Goal: Task Accomplishment & Management: Complete application form

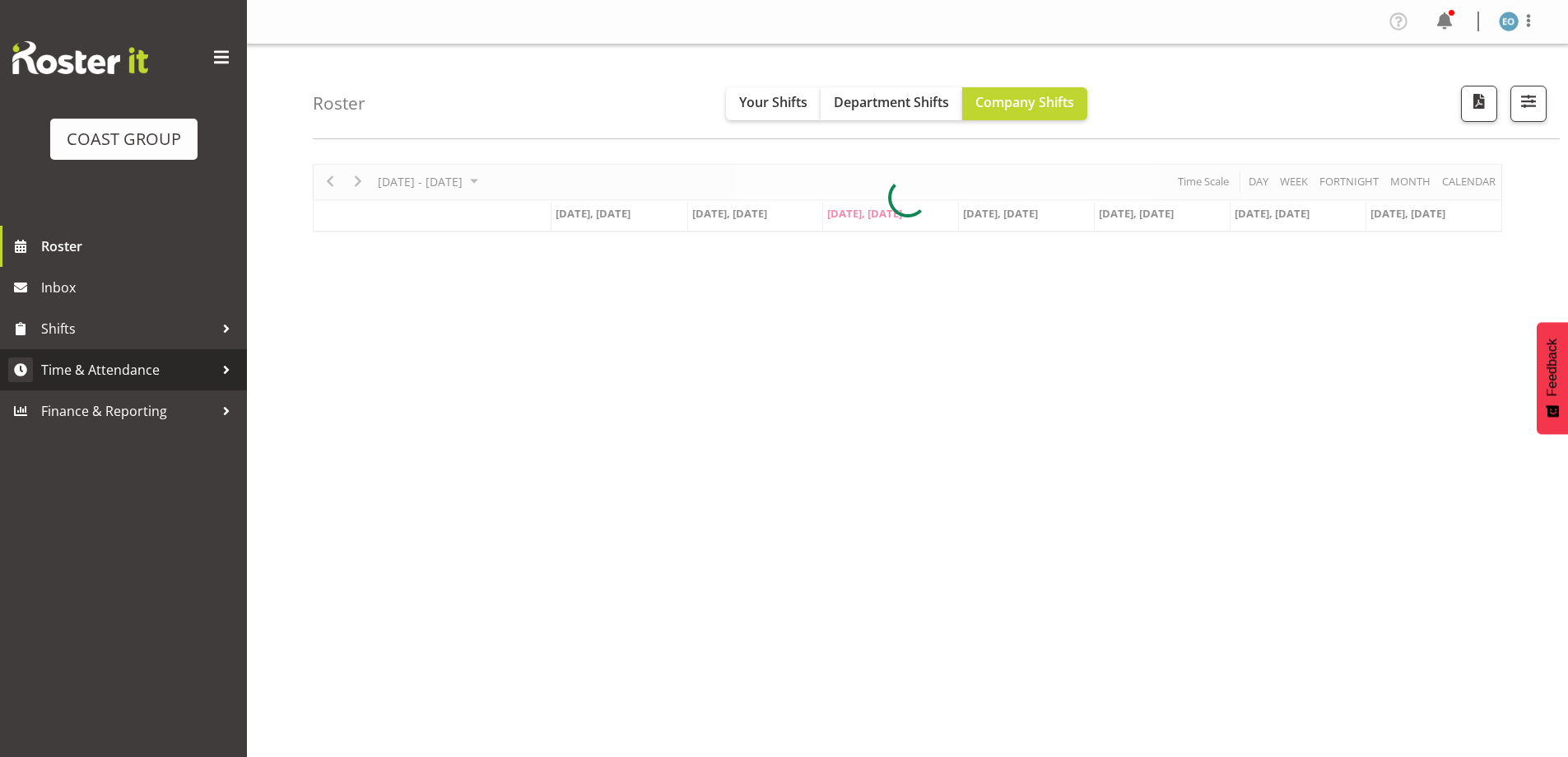
click at [176, 363] on span "Time & Attendance" at bounding box center [128, 370] width 173 height 25
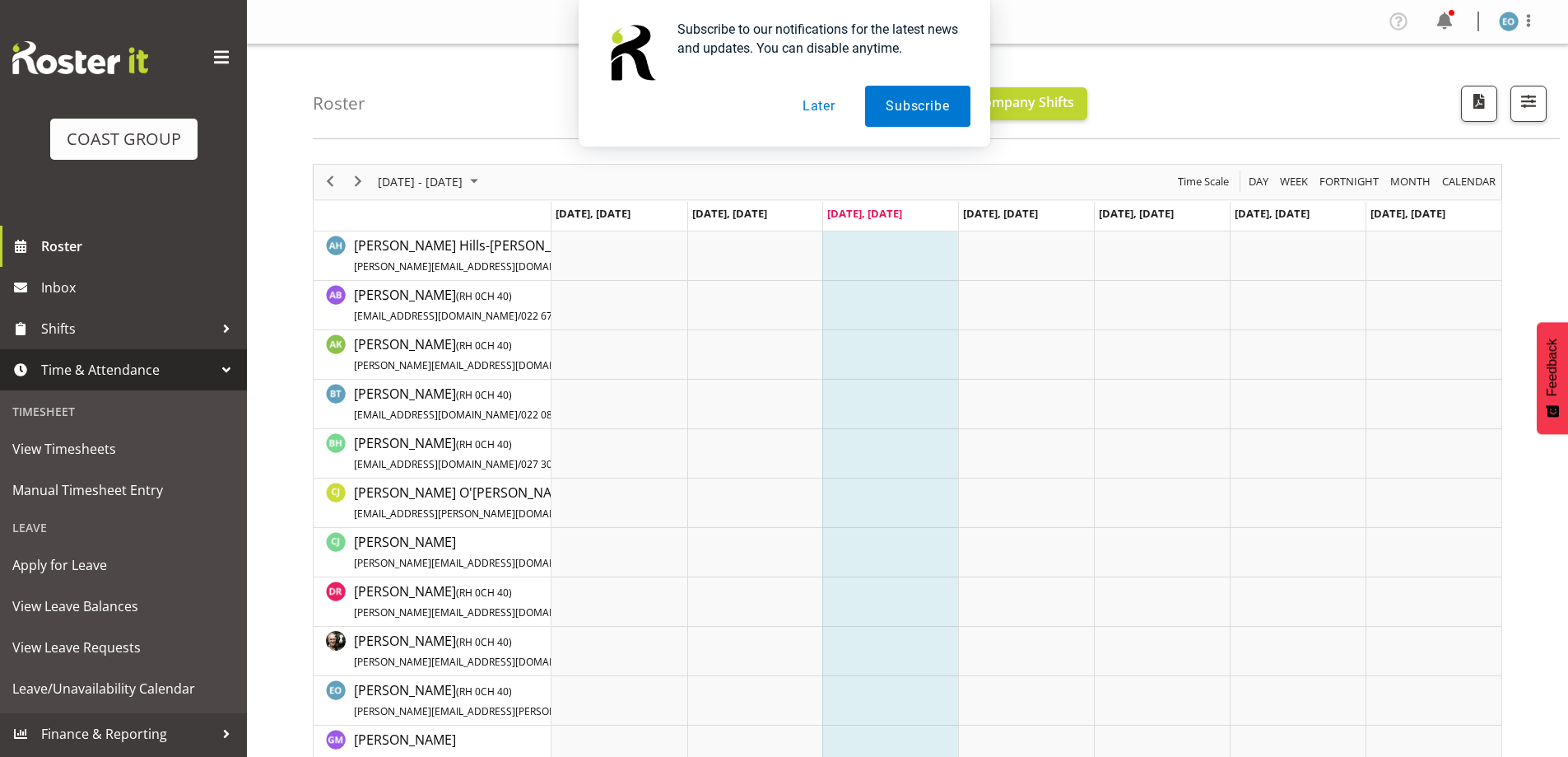
click at [807, 114] on button "Later" at bounding box center [819, 106] width 74 height 41
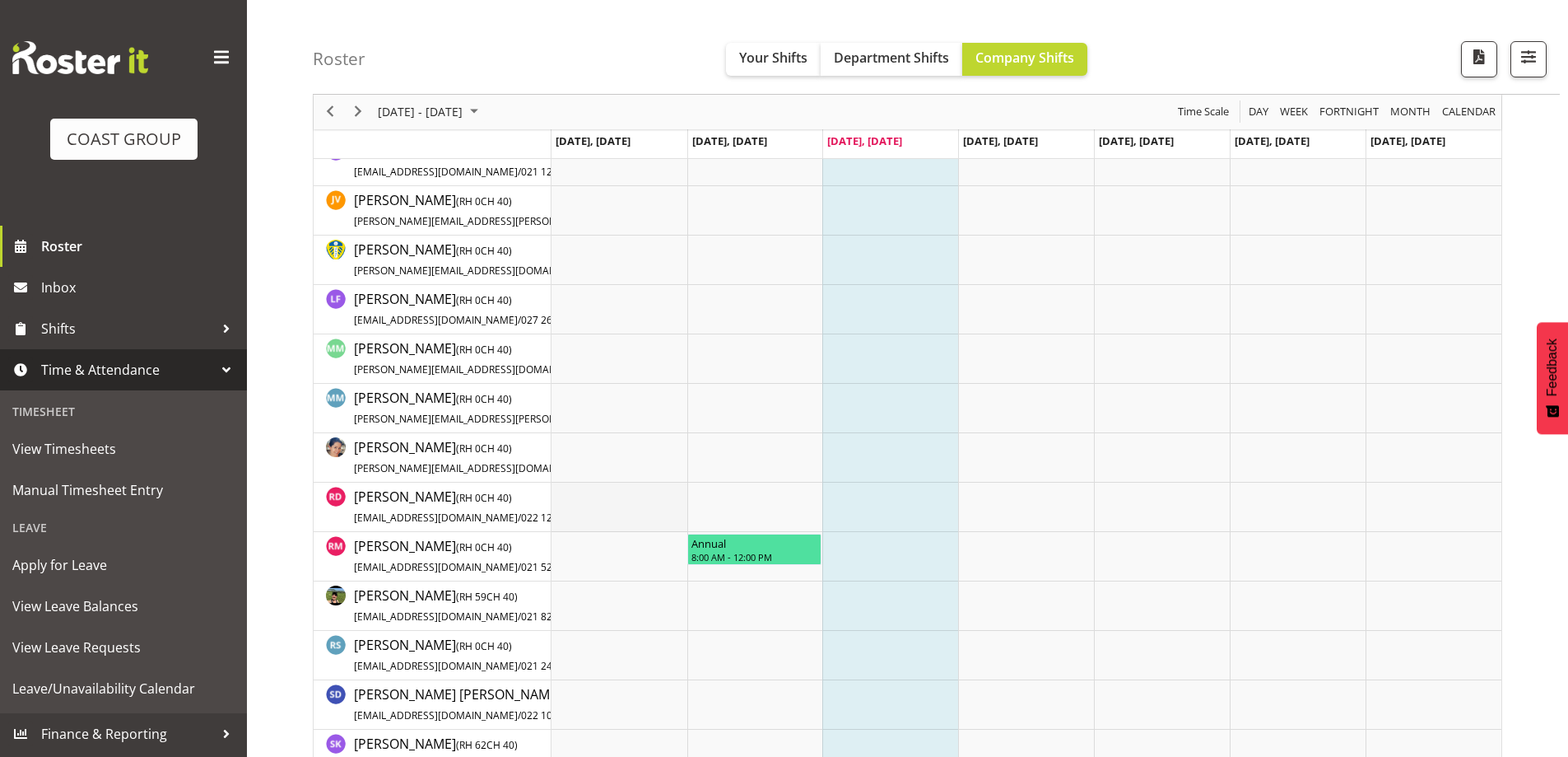
scroll to position [906, 0]
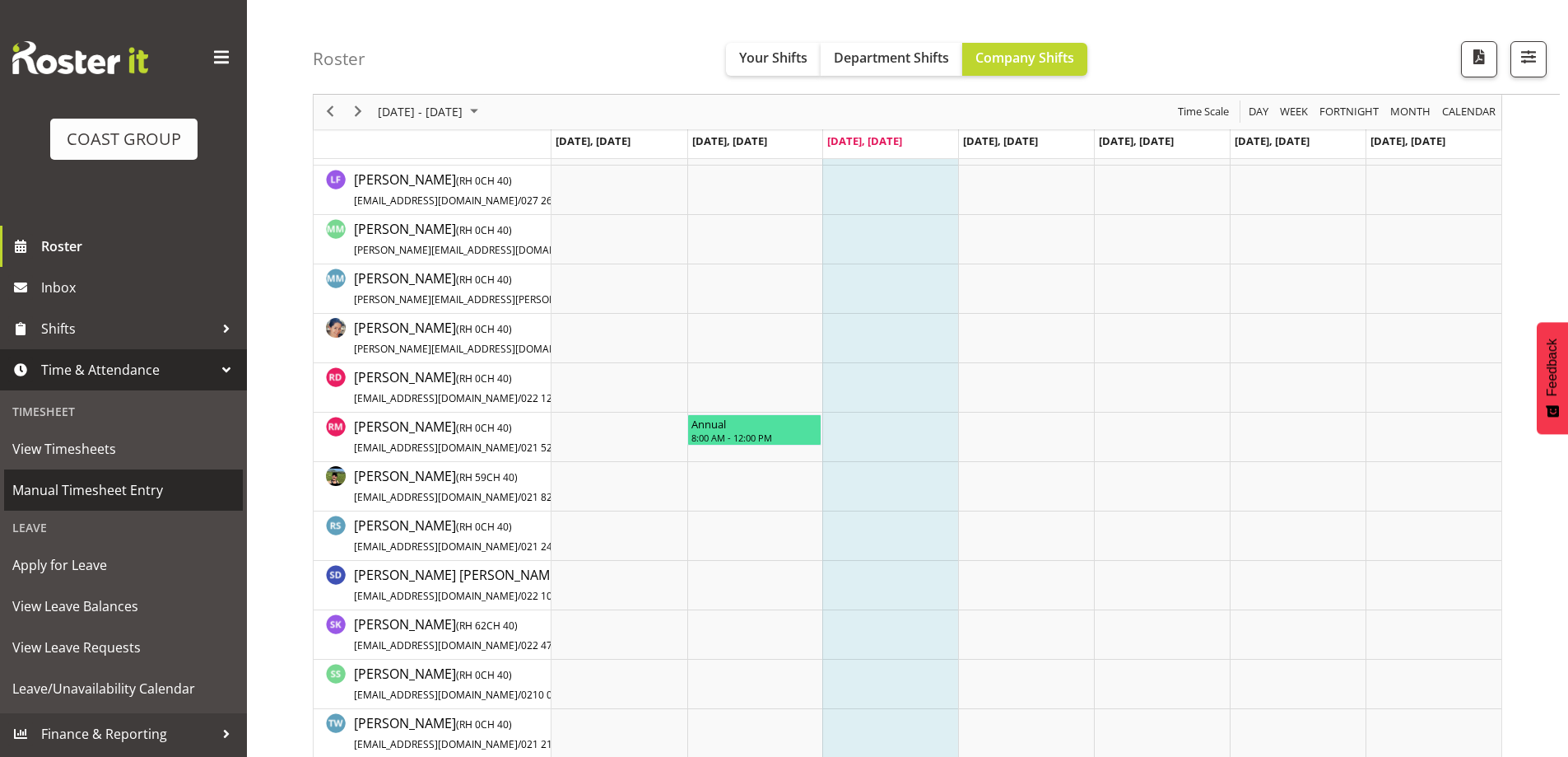
click at [93, 491] on span "Manual Timesheet Entry" at bounding box center [123, 490] width 222 height 25
click at [126, 492] on span "Manual Timesheet Entry" at bounding box center [123, 490] width 222 height 25
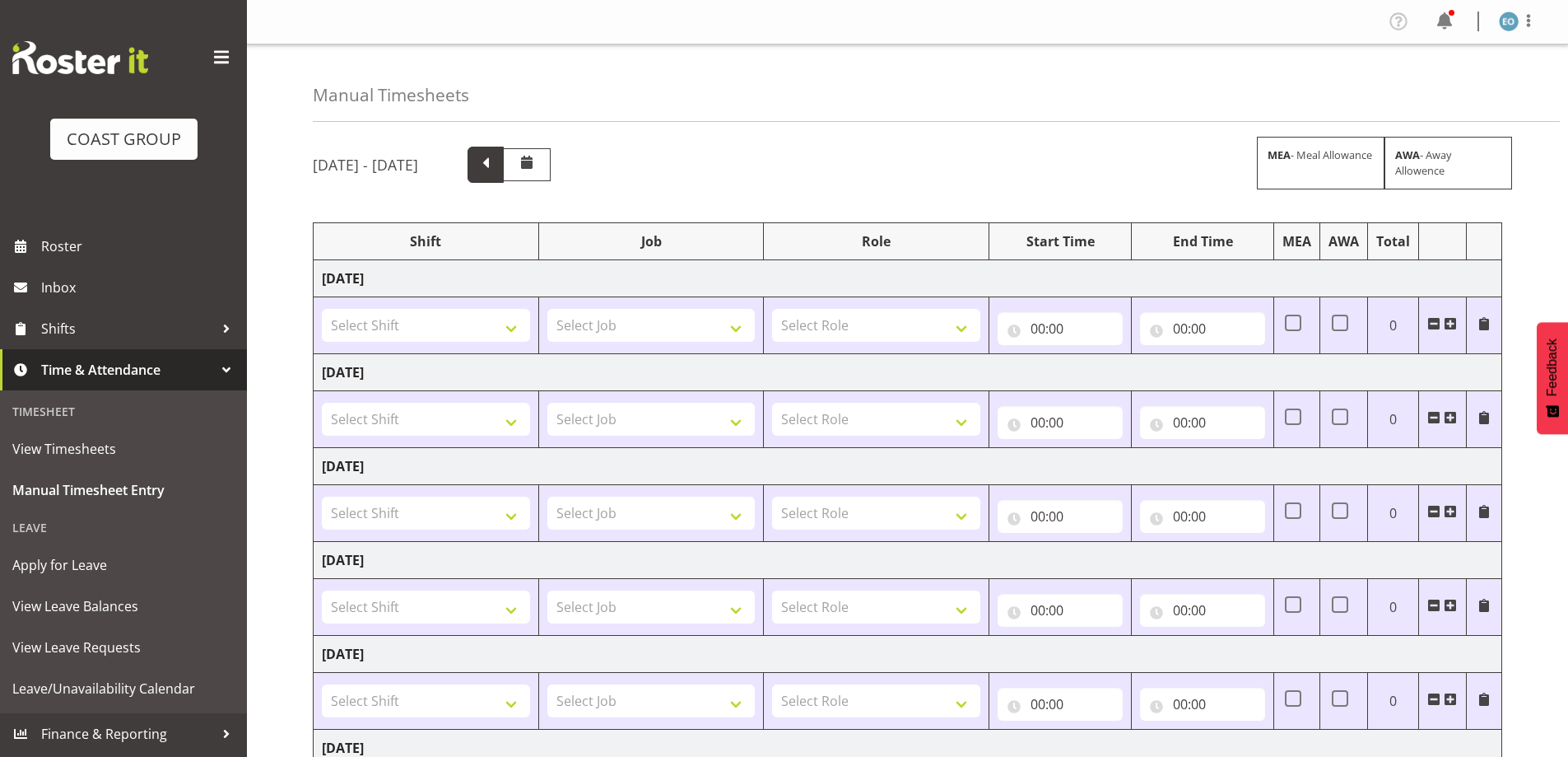
click at [504, 169] on span at bounding box center [486, 165] width 36 height 36
click at [493, 333] on select "Select Shift Apply Lettering C/D Screens C/D Screens CHC SIGN ADMIN (LEAVE ALON…" at bounding box center [426, 325] width 208 height 33
click at [493, 315] on select "Apply Lettering C/D Screens C/D Screens CHC SIGN ADMIN (LEAVE ALONE, DONT MAKE …" at bounding box center [426, 325] width 208 height 33
select select "1535"
click at [322, 309] on select "Apply Lettering C/D Screens C/D Screens CHC SIGN ADMIN (LEAVE ALONE, DONT MAKE …" at bounding box center [426, 325] width 208 height 33
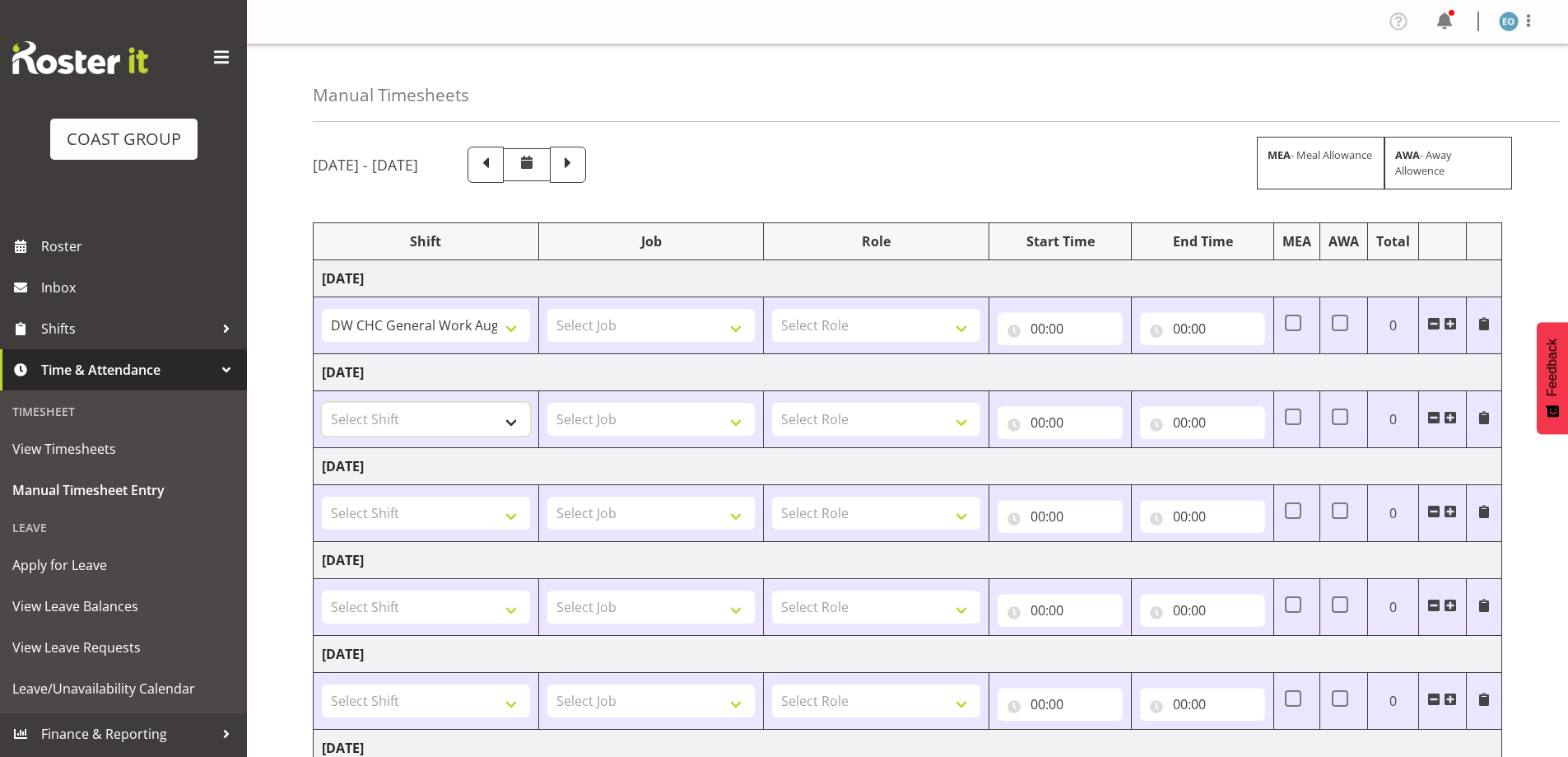
click at [468, 417] on select "Select Shift Apply Lettering C/D Screens C/D Screens CHC SIGN ADMIN (LEAVE ALON…" at bounding box center [426, 419] width 208 height 33
select select "1535"
click at [322, 403] on select "Select Shift Apply Lettering C/D Screens C/D Screens CHC SIGN ADMIN (LEAVE ALON…" at bounding box center [426, 419] width 208 height 33
click at [467, 519] on select "Select Shift Apply Lettering C/D Screens C/D Screens CHC SIGN ADMIN (LEAVE ALON…" at bounding box center [426, 513] width 208 height 33
select select "1535"
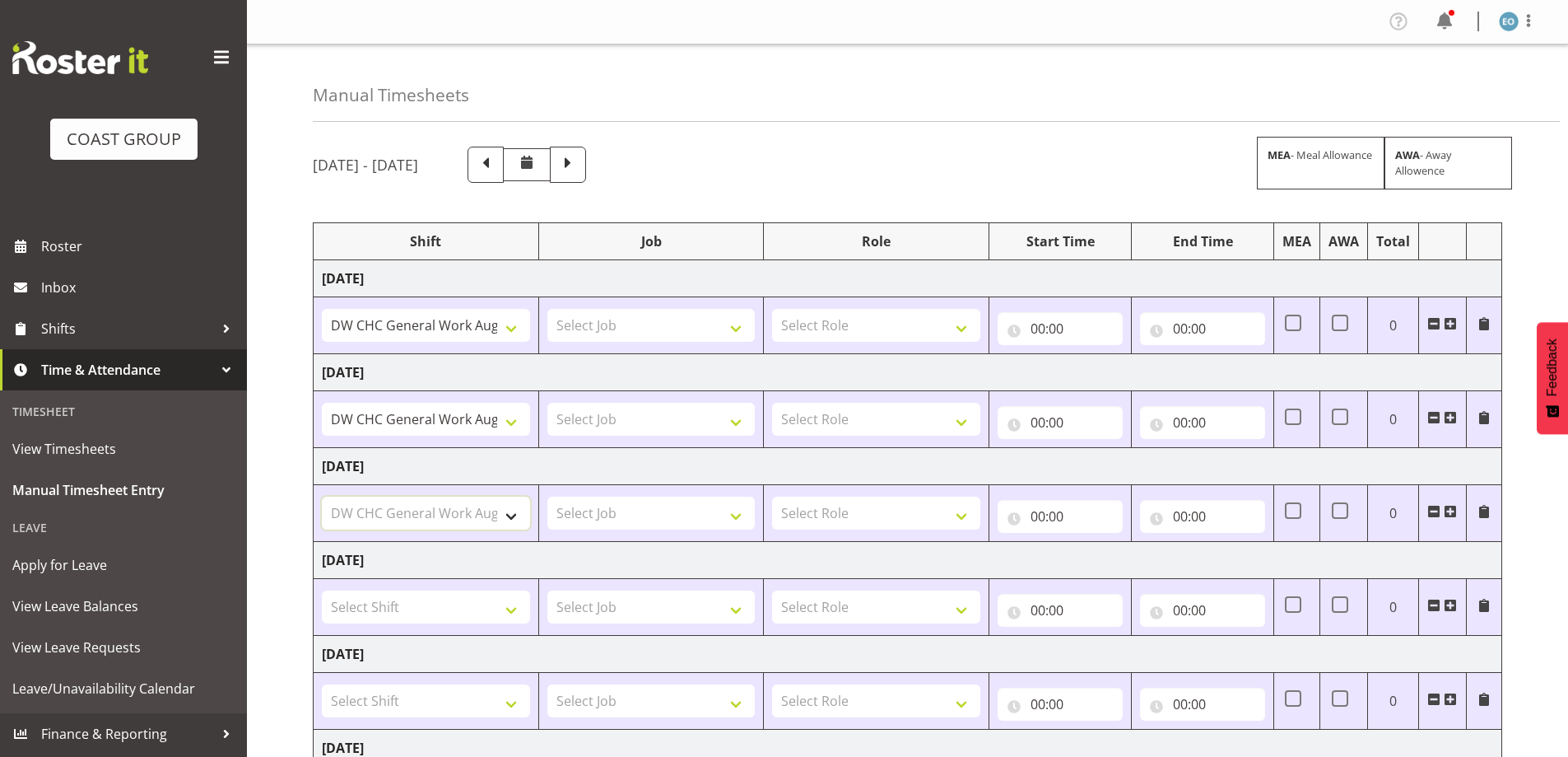
click at [322, 497] on select "Select Shift Apply Lettering C/D Screens C/D Screens CHC SIGN ADMIN (LEAVE ALON…" at bounding box center [426, 513] width 208 height 33
click at [643, 329] on select "Select Job 1 Carlton Events 1 [PERSON_NAME][GEOGRAPHIC_DATA] 1 [PERSON_NAME][GE…" at bounding box center [651, 325] width 208 height 33
select select "1846"
click at [458, 319] on select "Apply Lettering C/D Screens C/D Screens CHC SIGN ADMIN (LEAVE ALONE, DONT MAKE …" at bounding box center [426, 325] width 208 height 33
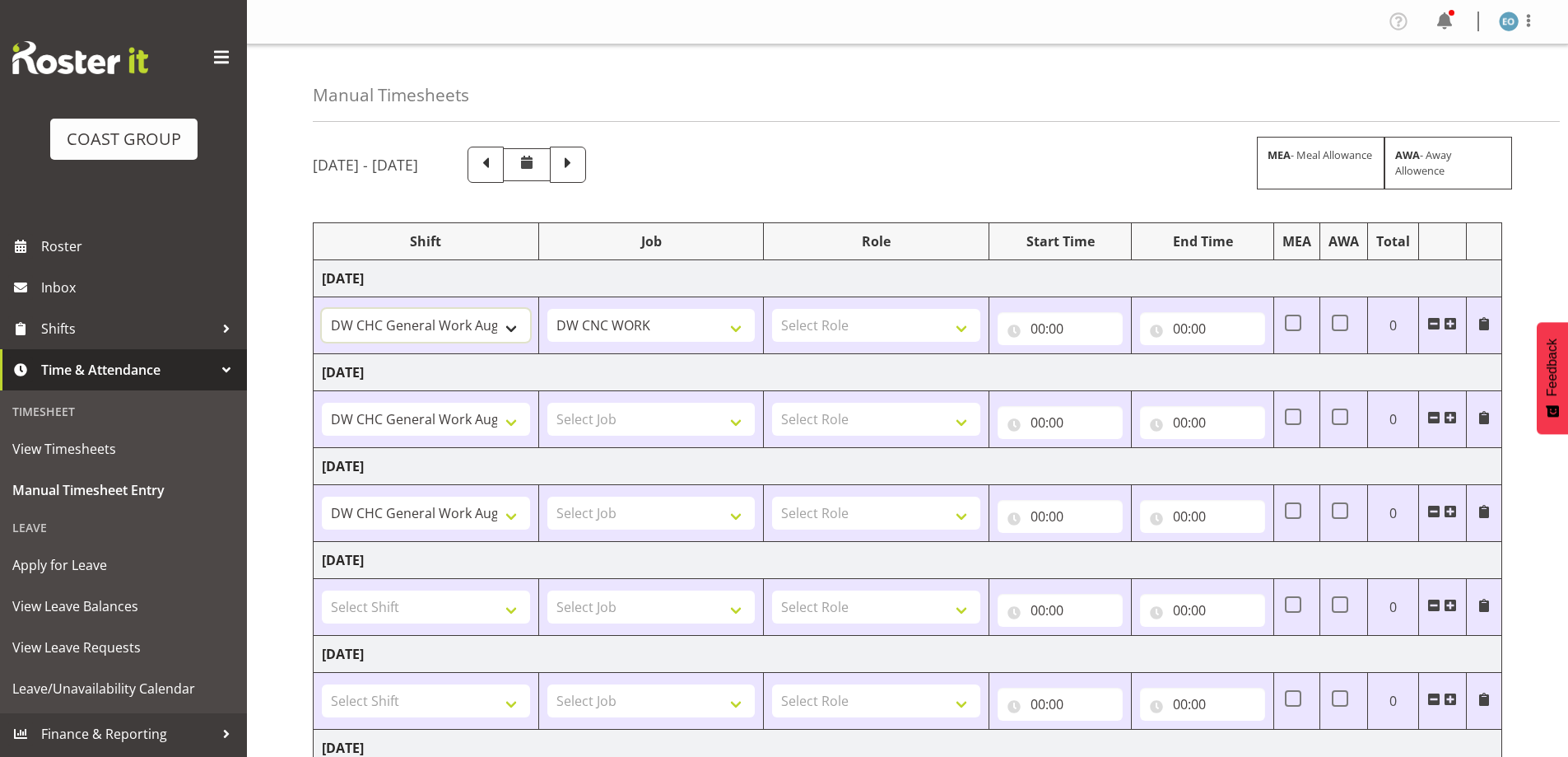
click at [460, 319] on select "Apply Lettering C/D Screens C/D Screens CHC SIGN ADMIN (LEAVE ALONE, DONT MAKE …" at bounding box center [426, 325] width 208 height 33
select select "1498"
click at [322, 309] on select "Apply Lettering C/D Screens C/D Screens CHC SIGN ADMIN (LEAVE ALONE, DONT MAKE …" at bounding box center [426, 325] width 208 height 33
click at [450, 427] on select "Apply Lettering C/D Screens C/D Screens CHC SIGN ADMIN (LEAVE ALONE, DONT MAKE …" at bounding box center [426, 419] width 208 height 33
select select "1498"
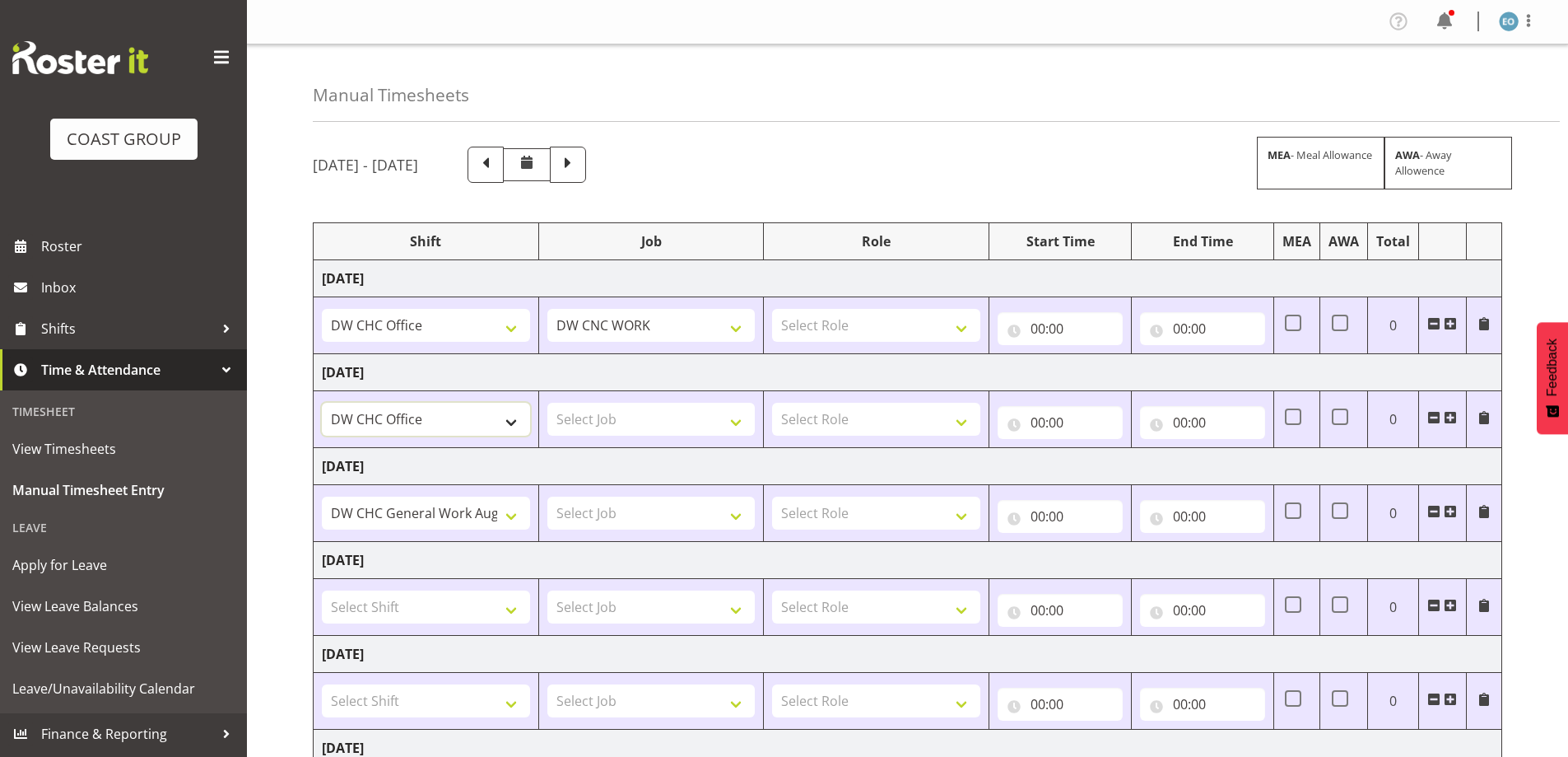
click at [322, 403] on select "Apply Lettering C/D Screens C/D Screens CHC SIGN ADMIN (LEAVE ALONE, DONT MAKE …" at bounding box center [426, 419] width 208 height 33
click at [451, 514] on select "Apply Lettering C/D Screens C/D Screens CHC SIGN ADMIN (LEAVE ALONE, DONT MAKE …" at bounding box center [426, 513] width 208 height 33
select select "1498"
click at [322, 497] on select "Apply Lettering C/D Screens C/D Screens CHC SIGN ADMIN (LEAVE ALONE, DONT MAKE …" at bounding box center [426, 513] width 208 height 33
click at [653, 328] on select "1 Carlton Events 1 [PERSON_NAME] 1 [PERSON_NAME][GEOGRAPHIC_DATA] 1 EHS WAREHOU…" at bounding box center [651, 325] width 208 height 33
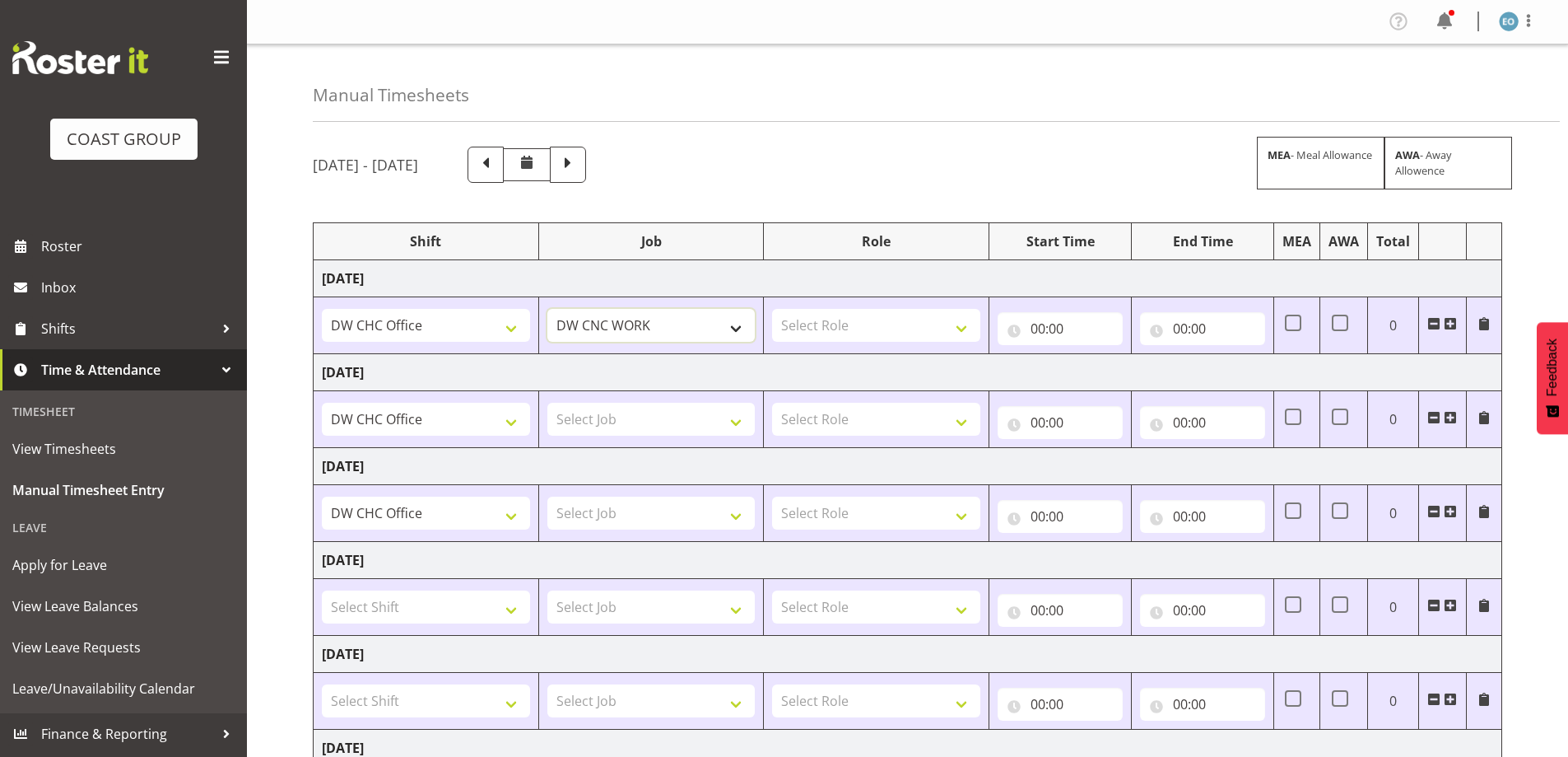
select select "9476"
click at [548, 309] on select "1 Carlton Events 1 [PERSON_NAME] 1 [PERSON_NAME][GEOGRAPHIC_DATA] 1 EHS WAREHOU…" at bounding box center [651, 325] width 208 height 33
click at [662, 422] on select "Select Job 1 Carlton Events 1 [PERSON_NAME][GEOGRAPHIC_DATA] 1 [PERSON_NAME][GE…" at bounding box center [651, 419] width 208 height 33
select select "9476"
click at [548, 403] on select "Select Job 1 Carlton Events 1 [PERSON_NAME][GEOGRAPHIC_DATA] 1 [PERSON_NAME][GE…" at bounding box center [651, 419] width 208 height 33
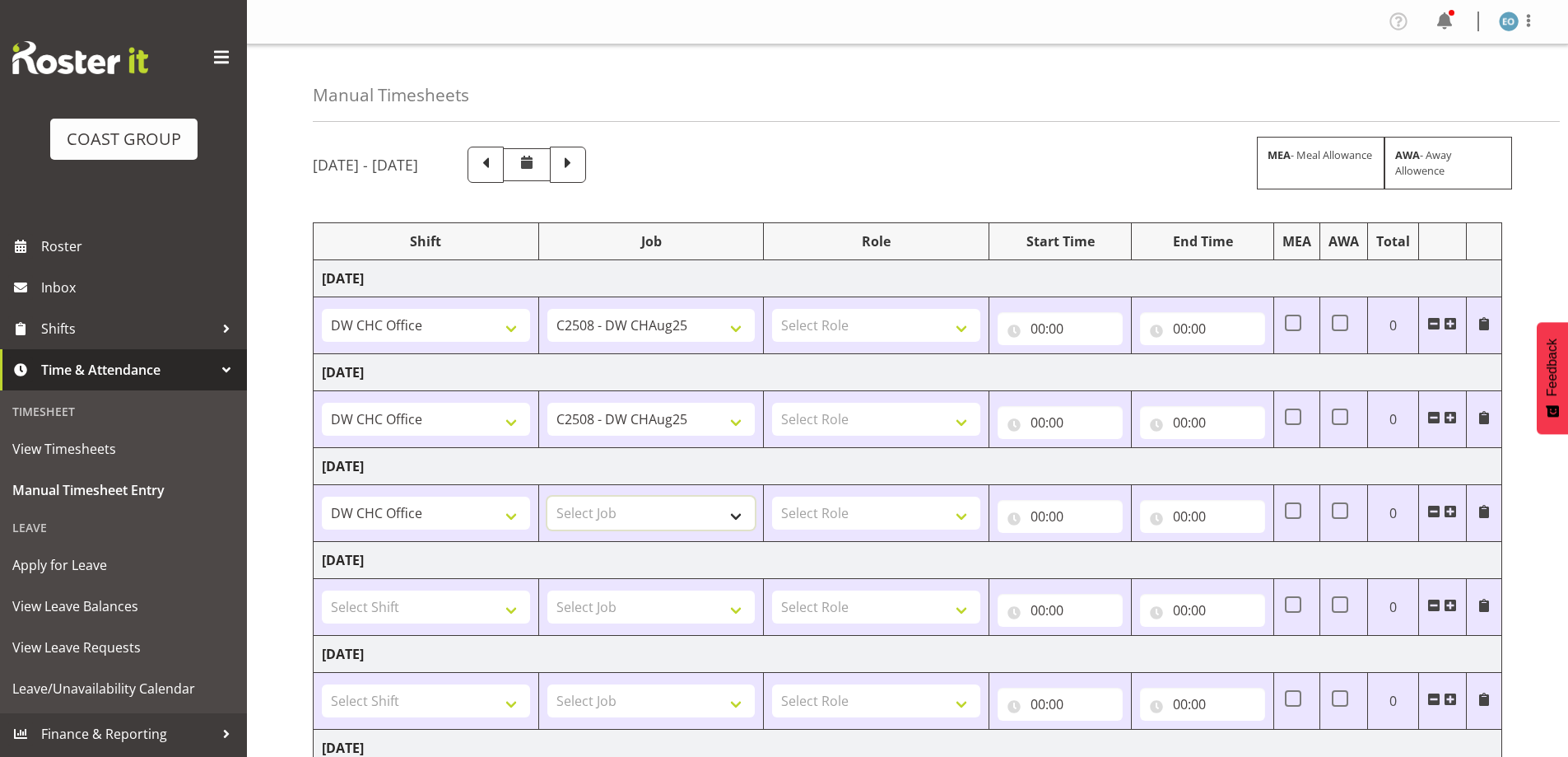
click at [692, 512] on select "Select Job 1 Carlton Events 1 [PERSON_NAME][GEOGRAPHIC_DATA] 1 [PERSON_NAME][GE…" at bounding box center [651, 513] width 208 height 33
select select "9476"
click at [548, 497] on select "Select Job 1 Carlton Events 1 [PERSON_NAME][GEOGRAPHIC_DATA] 1 [PERSON_NAME][GE…" at bounding box center [651, 513] width 208 height 33
click at [839, 321] on select "Select Role MANUFACTURE Manufacture" at bounding box center [876, 325] width 208 height 33
select select "218"
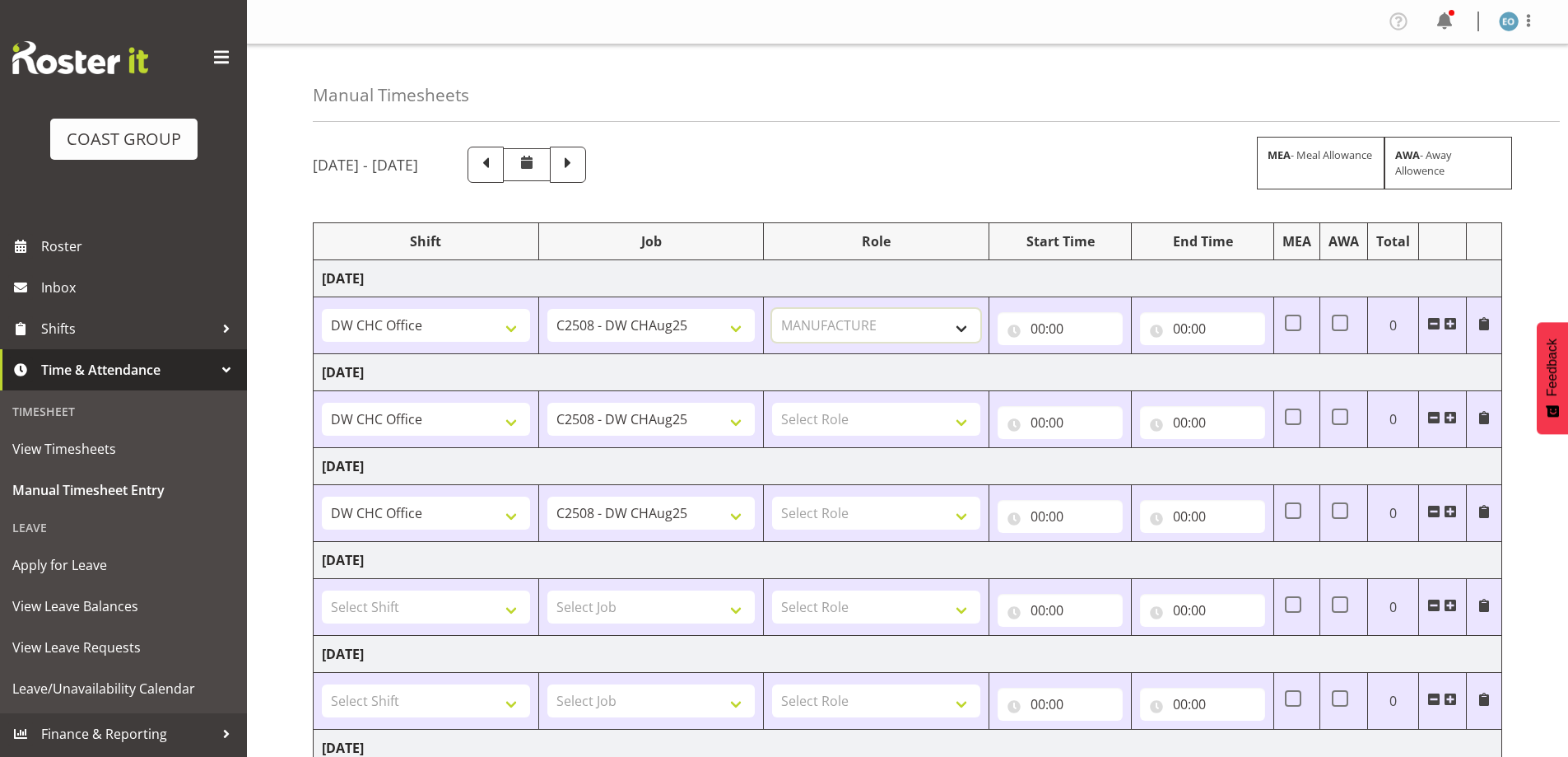
click at [772, 309] on select "Select Role MANUFACTURE Manufacture" at bounding box center [876, 325] width 208 height 33
click at [829, 398] on td "Select Role MANUFACTURE Manufacture" at bounding box center [876, 420] width 225 height 57
click at [831, 416] on select "Select Role MANUFACTURE Manufacture" at bounding box center [876, 419] width 208 height 33
select select "218"
click at [772, 403] on select "Select Role MANUFACTURE Manufacture" at bounding box center [876, 419] width 208 height 33
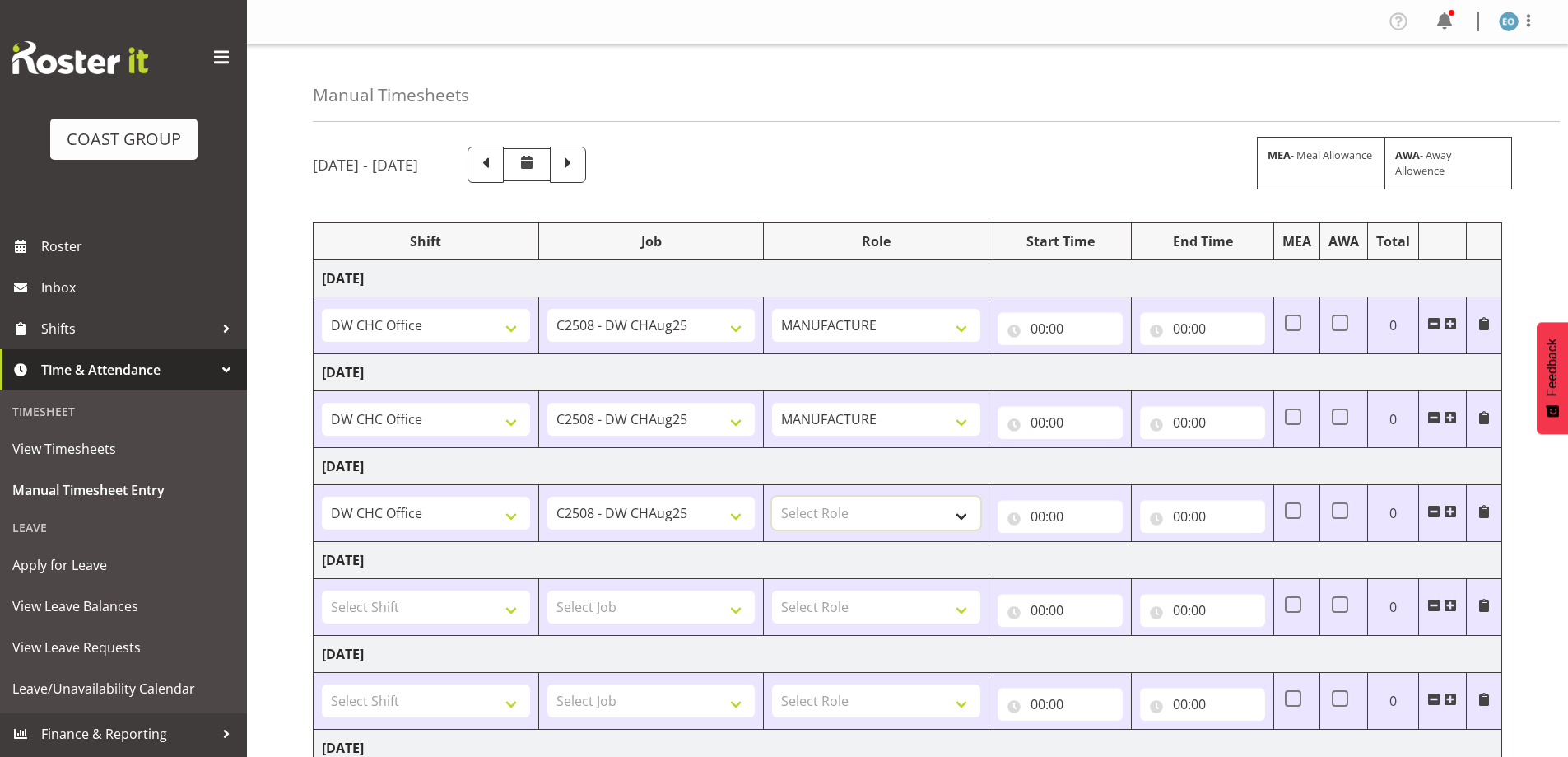
drag, startPoint x: 835, startPoint y: 499, endPoint x: 841, endPoint y: 516, distance: 18.0
click at [835, 500] on select "Select Role MANUFACTURE Manufacture" at bounding box center [876, 513] width 208 height 33
select select "218"
click at [772, 497] on select "Select Role MANUFACTURE Manufacture" at bounding box center [876, 513] width 208 height 33
click at [454, 321] on select "Apply Lettering C/D Screens C/D Screens CHC SIGN ADMIN (LEAVE ALONE, DONT MAKE …" at bounding box center [426, 325] width 208 height 33
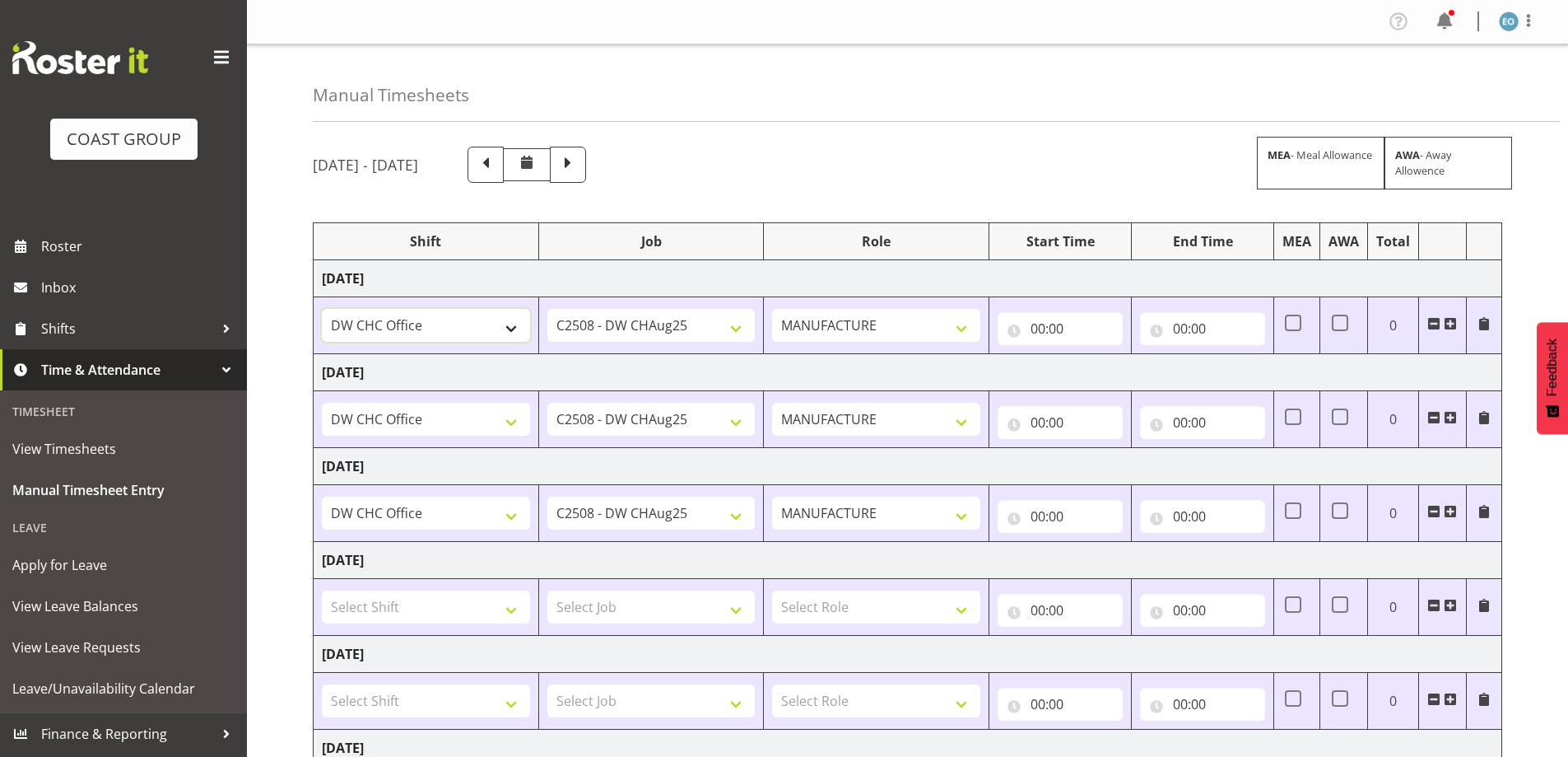
select select "1535"
click at [322, 309] on select "Apply Lettering C/D Screens C/D Screens CHC SIGN ADMIN (LEAVE ALONE, DONT MAKE …" at bounding box center [426, 325] width 208 height 33
click at [505, 420] on select "Apply Lettering C/D Screens C/D Screens CHC SIGN ADMIN (LEAVE ALONE, DONT MAKE …" at bounding box center [426, 419] width 208 height 33
click at [322, 403] on select "Apply Lettering C/D Screens C/D Screens CHC SIGN ADMIN (LEAVE ALONE, DONT MAKE …" at bounding box center [426, 419] width 208 height 33
click at [467, 410] on select "Apply Lettering C/D Screens C/D Screens CHC SIGN ADMIN (LEAVE ALONE, DONT MAKE …" at bounding box center [426, 419] width 208 height 33
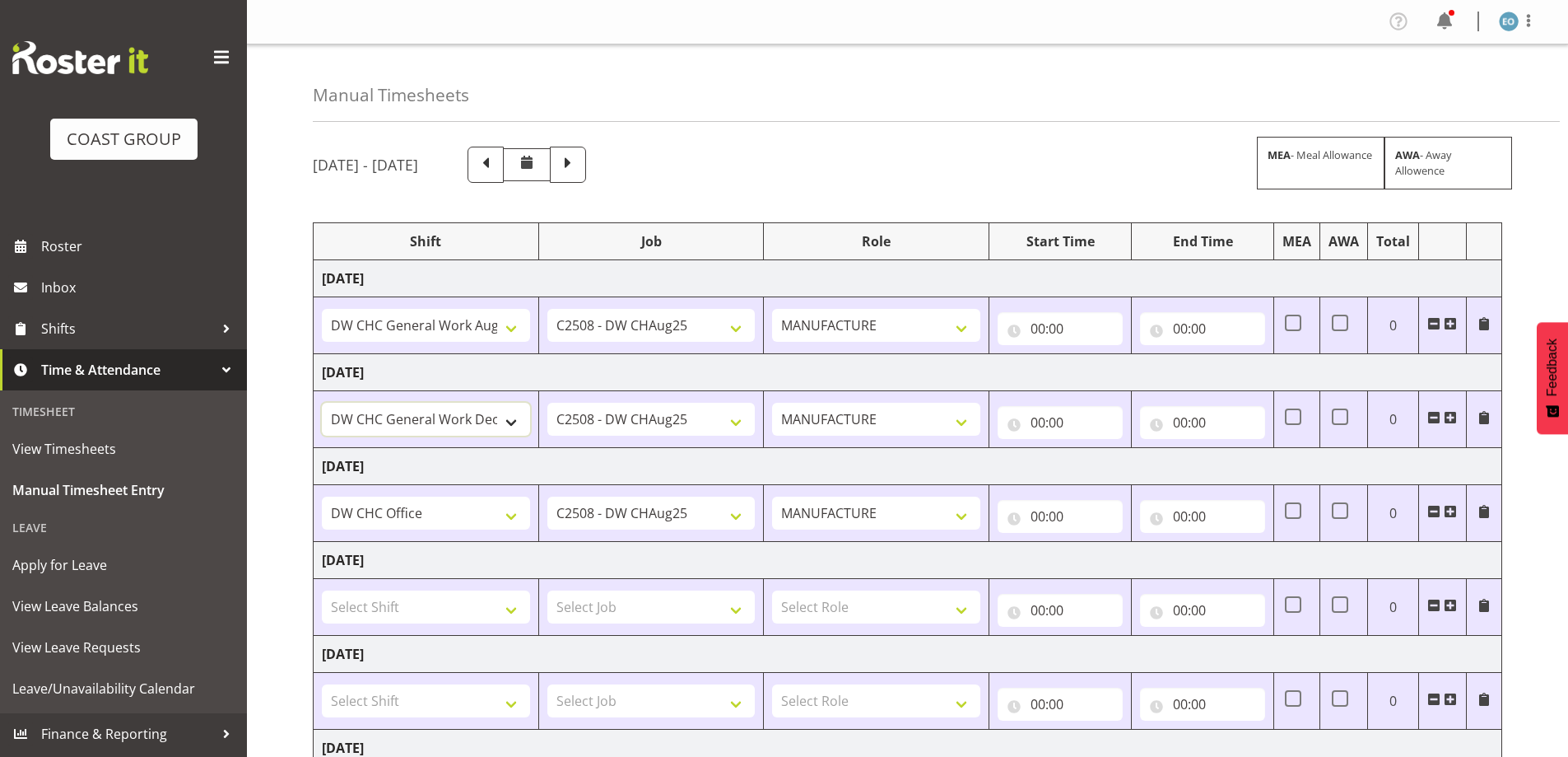
select select "1535"
click at [322, 403] on select "Apply Lettering C/D Screens C/D Screens CHC SIGN ADMIN (LEAVE ALONE, DONT MAKE …" at bounding box center [426, 419] width 208 height 33
click at [439, 497] on select "Apply Lettering C/D Screens C/D Screens CHC SIGN ADMIN (LEAVE ALONE, DONT MAKE …" at bounding box center [426, 513] width 208 height 33
select select "1535"
click at [322, 497] on select "Apply Lettering C/D Screens C/D Screens CHC SIGN ADMIN (LEAVE ALONE, DONT MAKE …" at bounding box center [426, 513] width 208 height 33
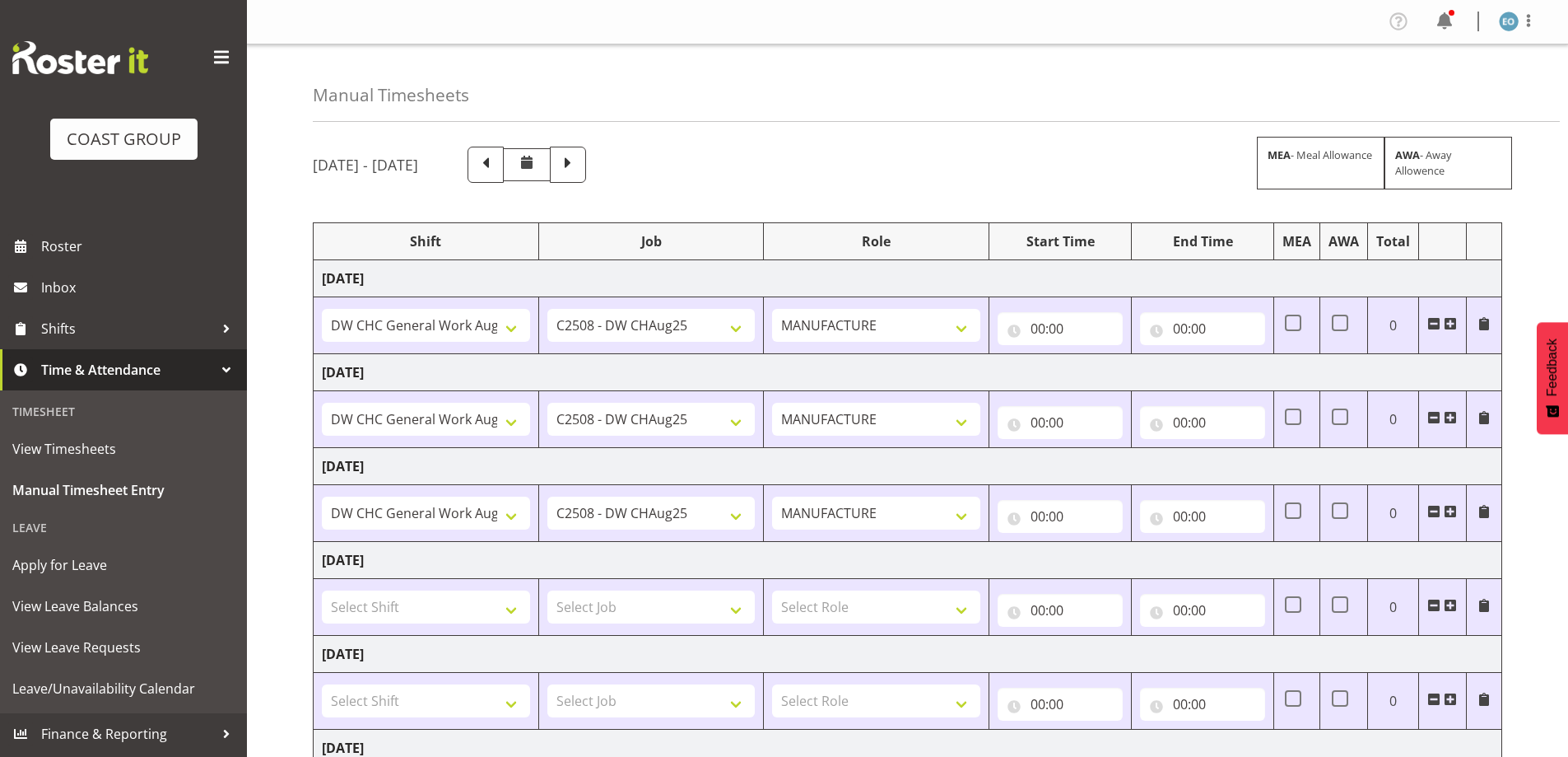
click at [1042, 305] on td "00:00 00 01 02 03 04 05 06 07 08 09 10 11 12 13 14 15 16 17 18 19 20 21 22 23 :…" at bounding box center [1060, 326] width 143 height 57
click at [1054, 337] on input "00:00" at bounding box center [1060, 328] width 125 height 33
click at [1108, 372] on select "00 01 02 03 04 05 06 07 08 09 10 11 12 13 14 15 16 17 18 19 20 21 22 23" at bounding box center [1109, 372] width 37 height 33
select select "7"
click at [1091, 355] on select "00 01 02 03 04 05 06 07 08 09 10 11 12 13 14 15 16 17 18 19 20 21 22 23" at bounding box center [1109, 372] width 37 height 33
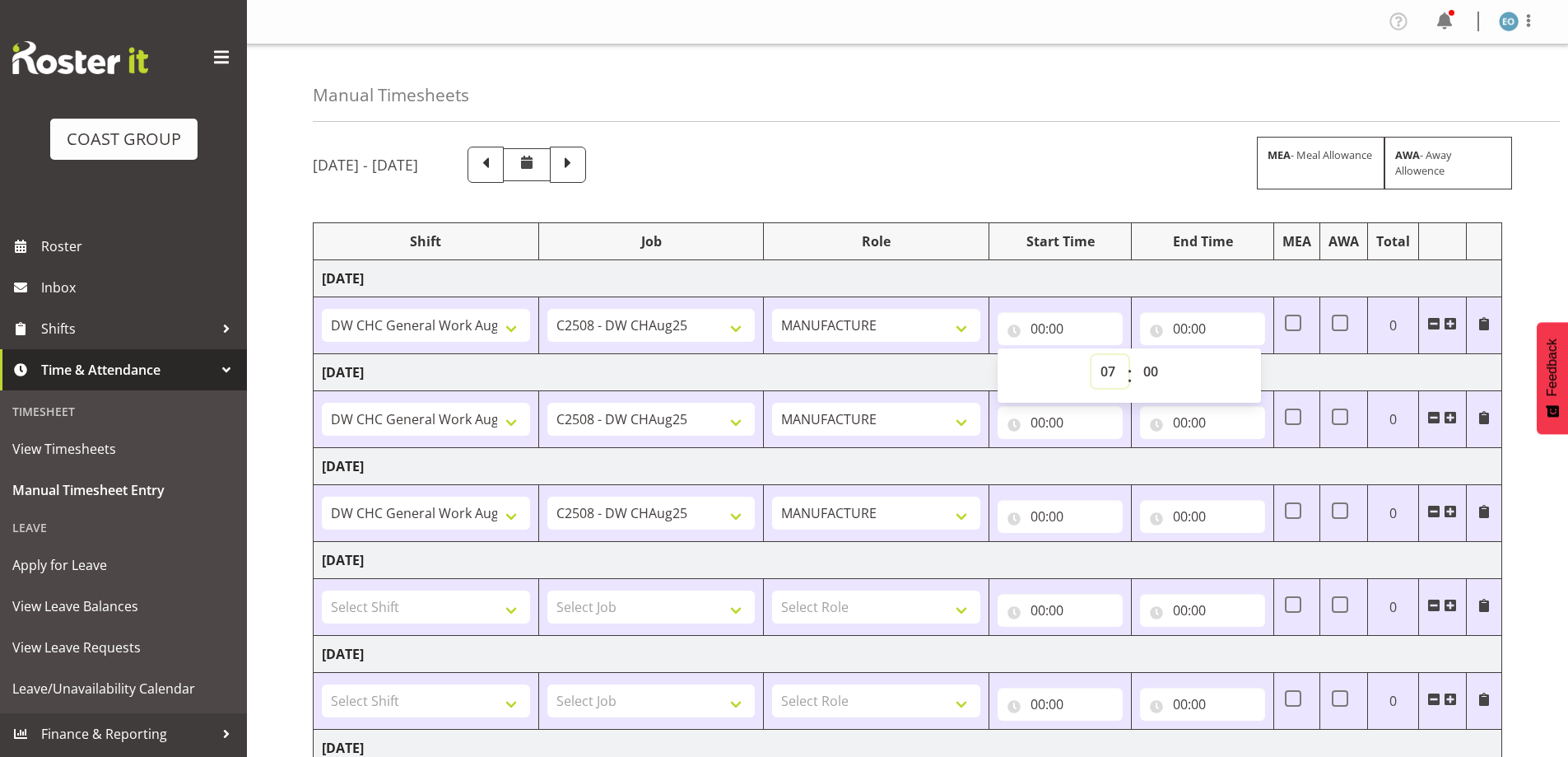
type input "07:00"
click at [1038, 429] on input "00:00" at bounding box center [1060, 423] width 125 height 33
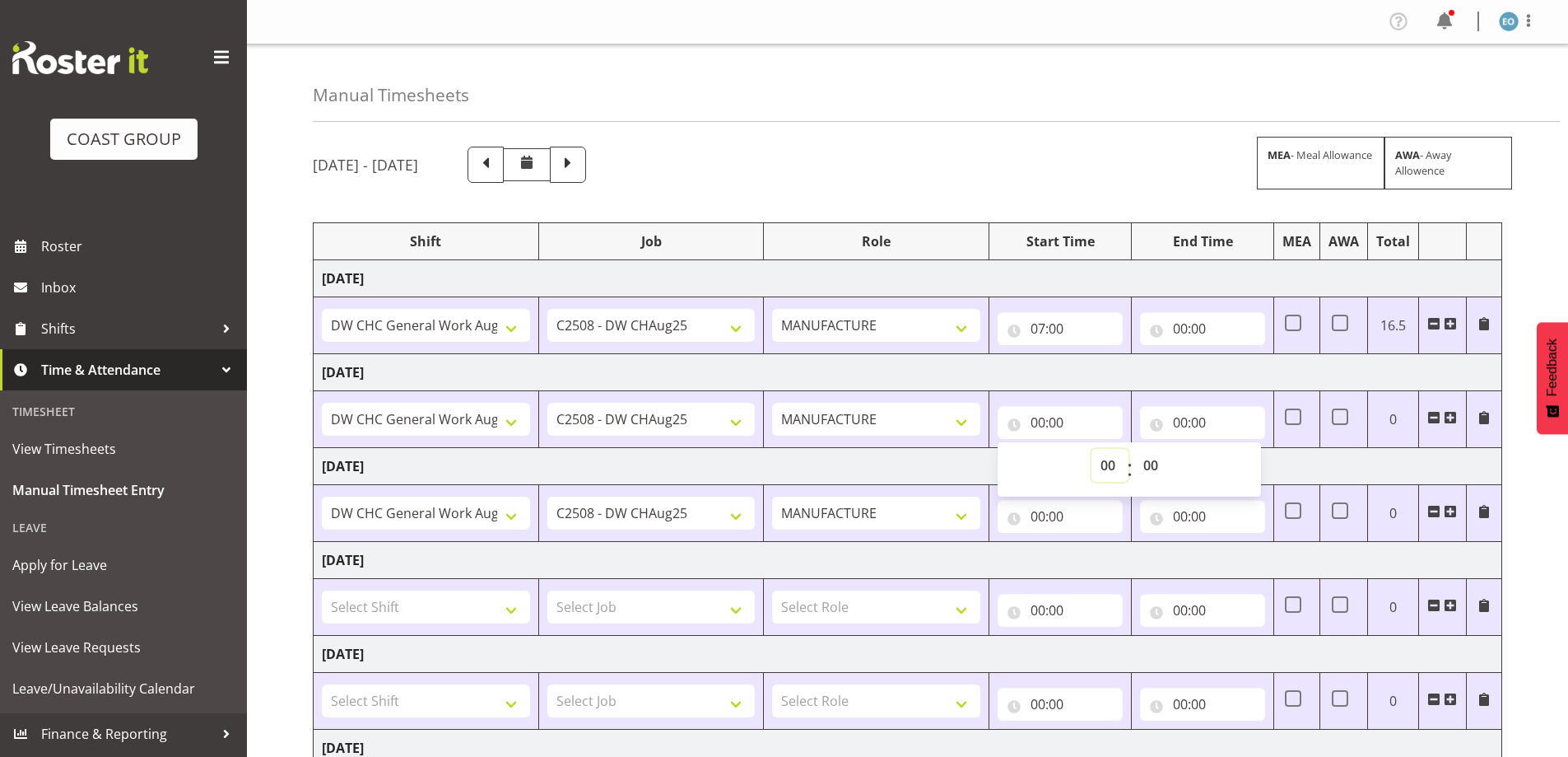
click at [1095, 470] on select "00 01 02 03 04 05 06 07 08 09 10 11 12 13 14 15 16 17 18 19 20 21 22 23" at bounding box center [1109, 465] width 37 height 33
select select "7"
click at [1091, 448] on select "00 01 02 03 04 05 06 07 08 09 10 11 12 13 14 15 16 17 18 19 20 21 22 23" at bounding box center [1109, 465] width 37 height 33
type input "07:00"
click at [1048, 513] on input "00:00" at bounding box center [1060, 516] width 125 height 33
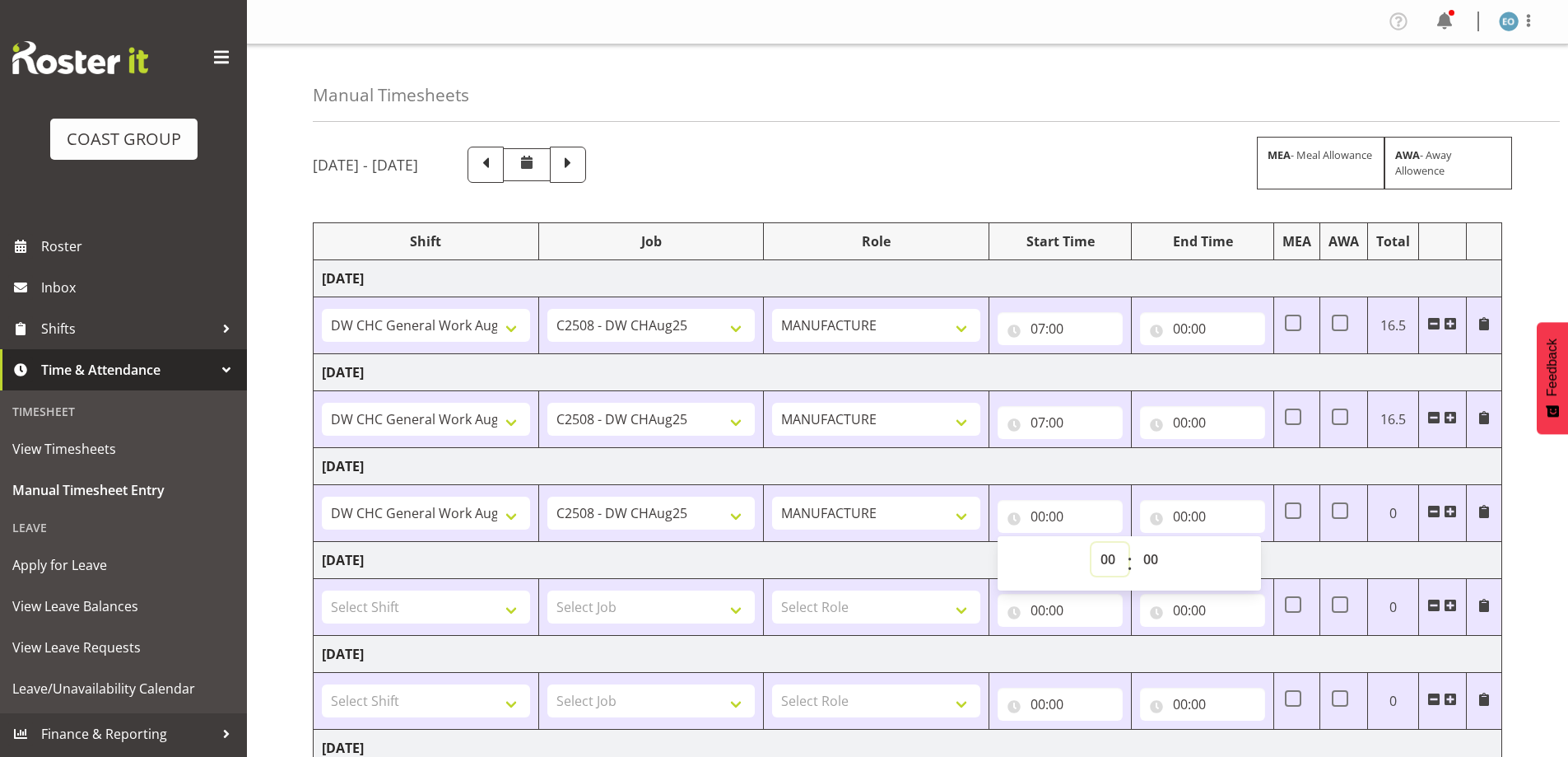
click at [1105, 548] on select "00 01 02 03 04 05 06 07 08 09 10 11 12 13 14 15 16 17 18 19 20 21 22 23" at bounding box center [1109, 559] width 37 height 33
select select "7"
click at [1091, 543] on select "00 01 02 03 04 05 06 07 08 09 10 11 12 13 14 15 16 17 18 19 20 21 22 23" at bounding box center [1109, 559] width 37 height 33
type input "07:00"
click at [1178, 320] on input "00:00" at bounding box center [1203, 328] width 125 height 33
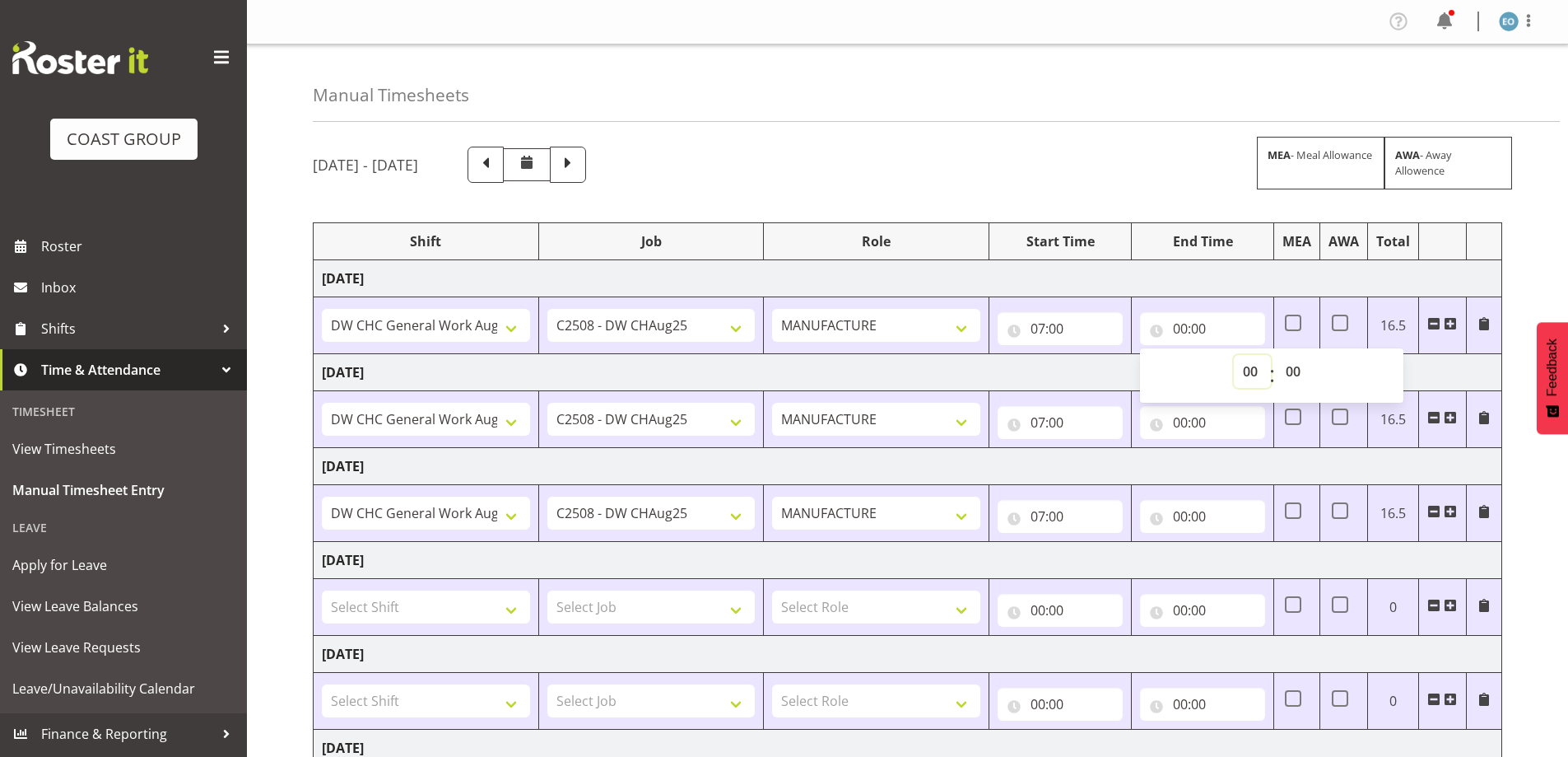
click at [1261, 370] on select "00 01 02 03 04 05 06 07 08 09 10 11 12 13 14 15 16 17 18 19 20 21 22 23" at bounding box center [1252, 372] width 37 height 33
select select "16"
click at [1234, 355] on select "00 01 02 03 04 05 06 07 08 09 10 11 12 13 14 15 16 17 18 19 20 21 22 23" at bounding box center [1252, 372] width 37 height 33
type input "16:00"
click at [1297, 368] on select "00 01 02 03 04 05 06 07 08 09 10 11 12 13 14 15 16 17 18 19 20 21 22 23 24 25 2…" at bounding box center [1295, 372] width 37 height 33
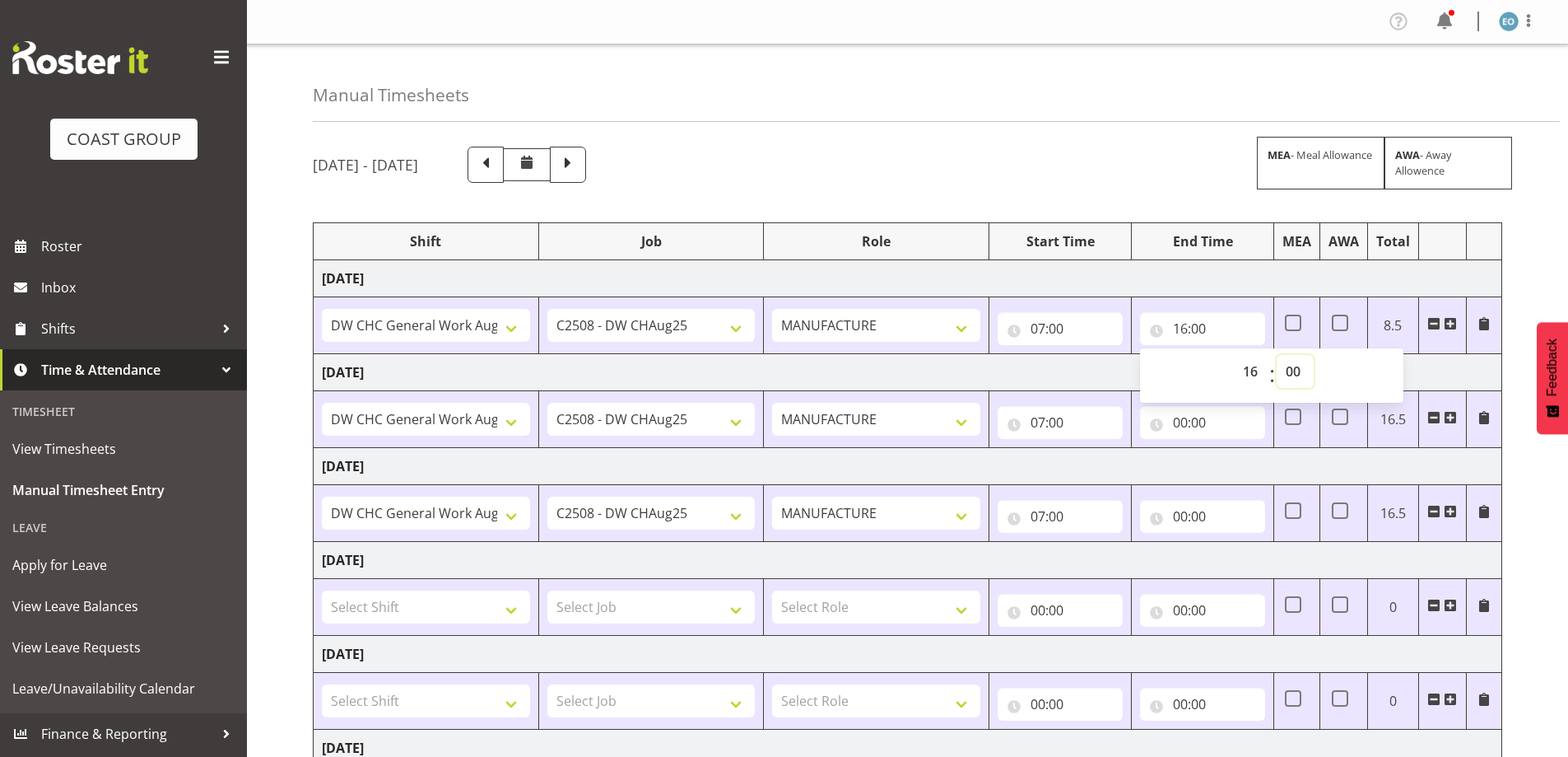
select select "30"
click at [1277, 355] on select "00 01 02 03 04 05 06 07 08 09 10 11 12 13 14 15 16 17 18 19 20 21 22 23 24 25 2…" at bounding box center [1295, 372] width 37 height 33
type input "16:30"
click at [1200, 426] on input "00:00" at bounding box center [1203, 423] width 125 height 33
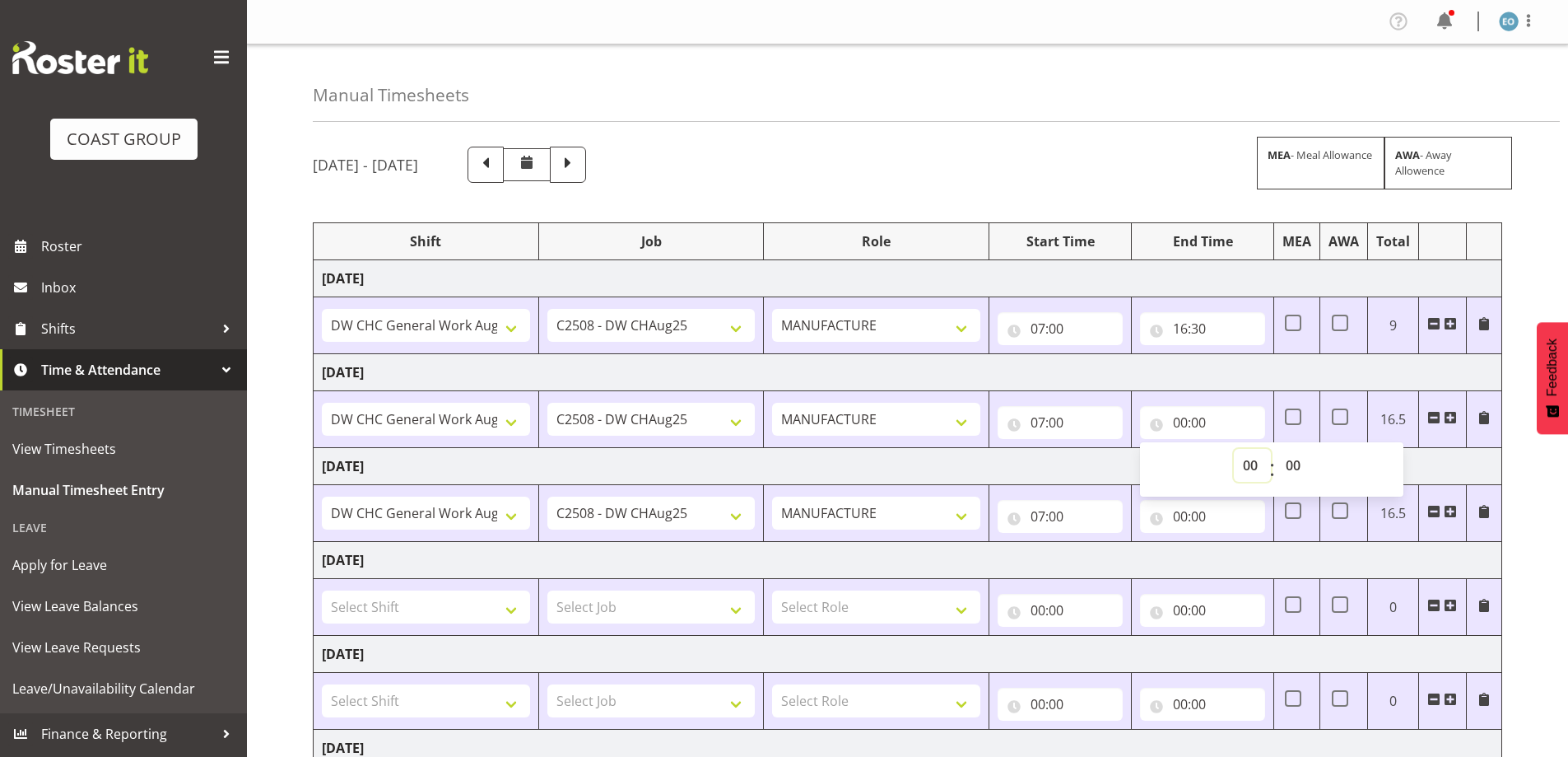
click at [1237, 462] on select "00 01 02 03 04 05 06 07 08 09 10 11 12 13 14 15 16 17 18 19 20 21 22 23" at bounding box center [1252, 465] width 37 height 33
select select "16"
click at [1234, 448] on select "00 01 02 03 04 05 06 07 08 09 10 11 12 13 14 15 16 17 18 19 20 21 22 23" at bounding box center [1252, 465] width 37 height 33
type input "16:00"
click at [1295, 455] on select "00 01 02 03 04 05 06 07 08 09 10 11 12 13 14 15 16 17 18 19 20 21 22 23 24 25 2…" at bounding box center [1295, 465] width 37 height 33
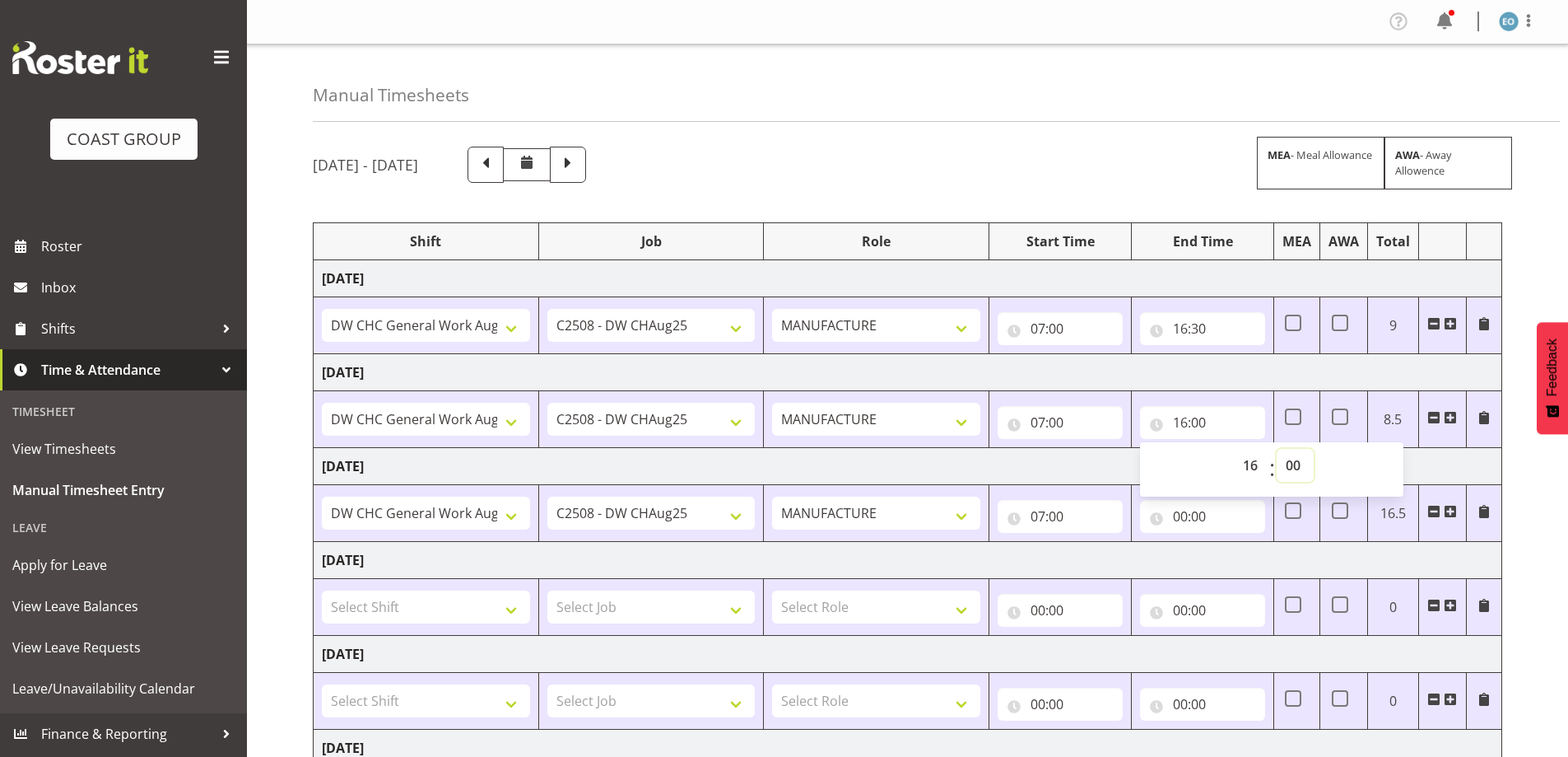
select select "30"
click at [1277, 448] on select "00 01 02 03 04 05 06 07 08 09 10 11 12 13 14 15 16 17 18 19 20 21 22 23 24 25 2…" at bounding box center [1295, 465] width 37 height 33
type input "16:30"
click at [1183, 515] on input "00:00" at bounding box center [1203, 516] width 125 height 33
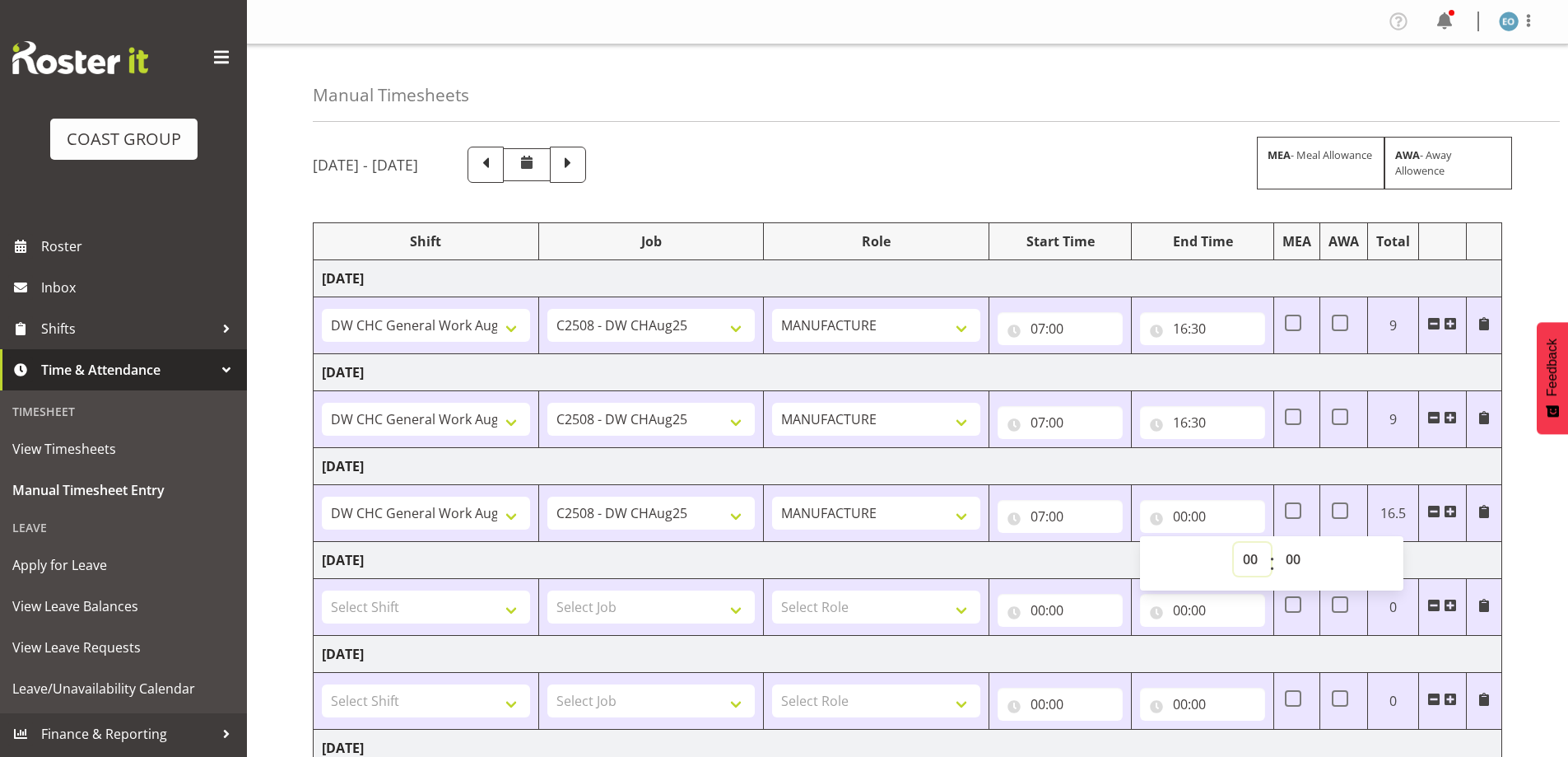
click at [1247, 555] on select "00 01 02 03 04 05 06 07 08 09 10 11 12 13 14 15 16 17 18 19 20 21 22 23" at bounding box center [1252, 559] width 37 height 33
select select "16"
click at [1234, 543] on select "00 01 02 03 04 05 06 07 08 09 10 11 12 13 14 15 16 17 18 19 20 21 22 23" at bounding box center [1252, 559] width 37 height 33
type input "16:00"
click at [1279, 551] on select "00 01 02 03 04 05 06 07 08 09 10 11 12 13 14 15 16 17 18 19 20 21 22 23 24 25 2…" at bounding box center [1295, 559] width 37 height 33
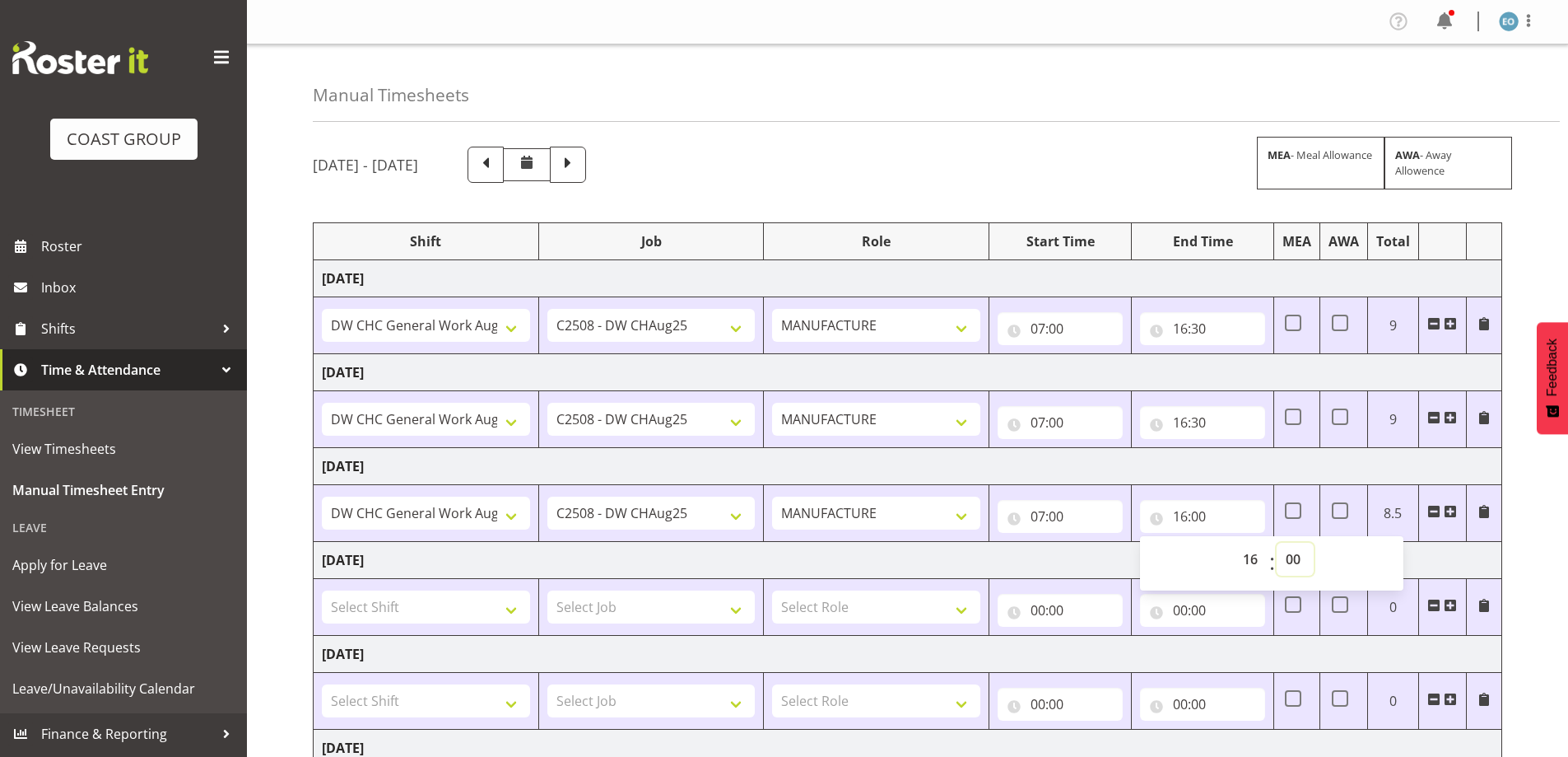
select select "30"
click at [1277, 543] on select "00 01 02 03 04 05 06 07 08 09 10 11 12 13 14 15 16 17 18 19 20 21 22 23 24 25 2…" at bounding box center [1295, 559] width 37 height 33
type input "16:30"
click at [1032, 549] on td "[DATE]" at bounding box center [908, 560] width 1189 height 37
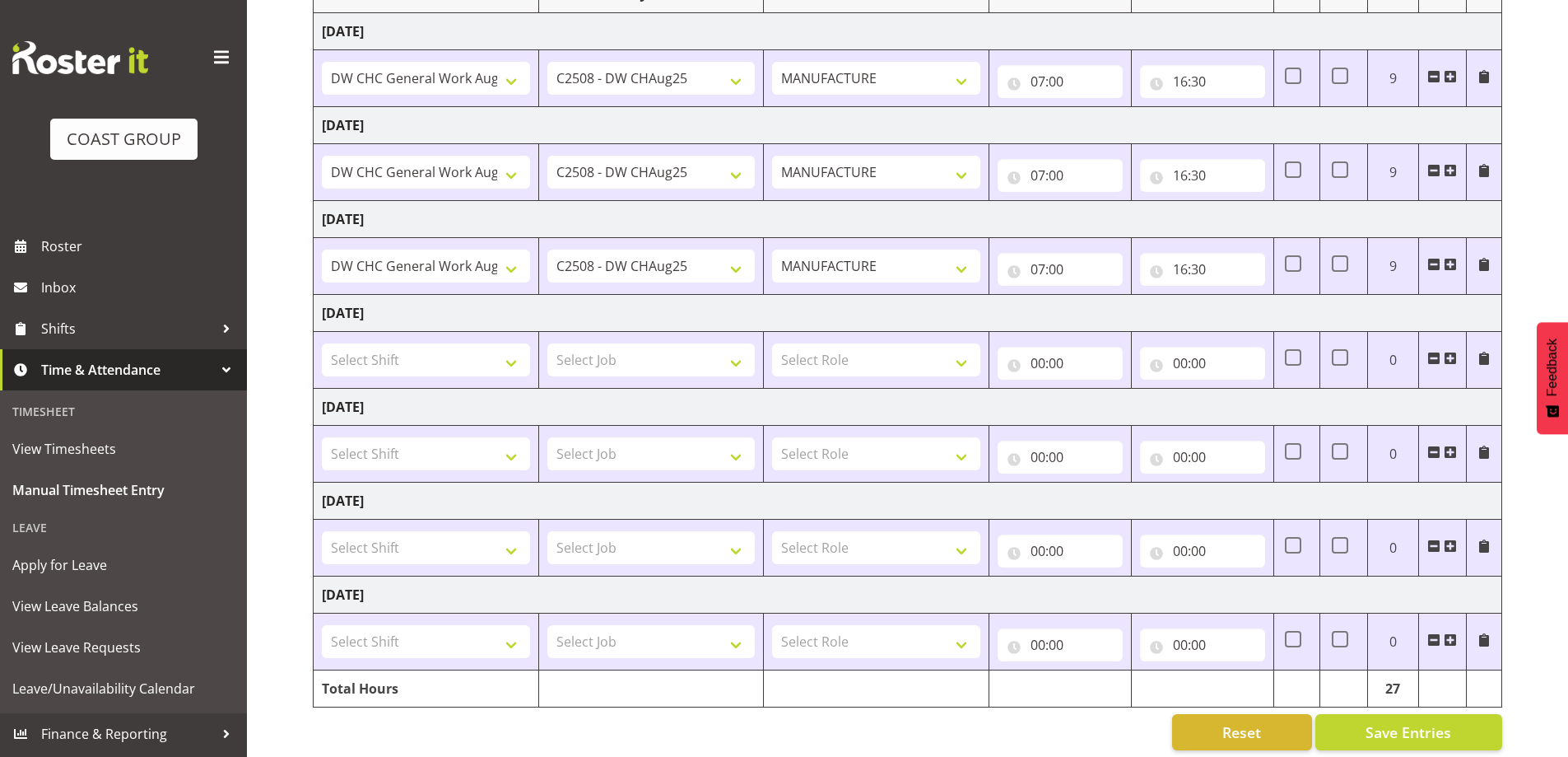
scroll to position [265, 0]
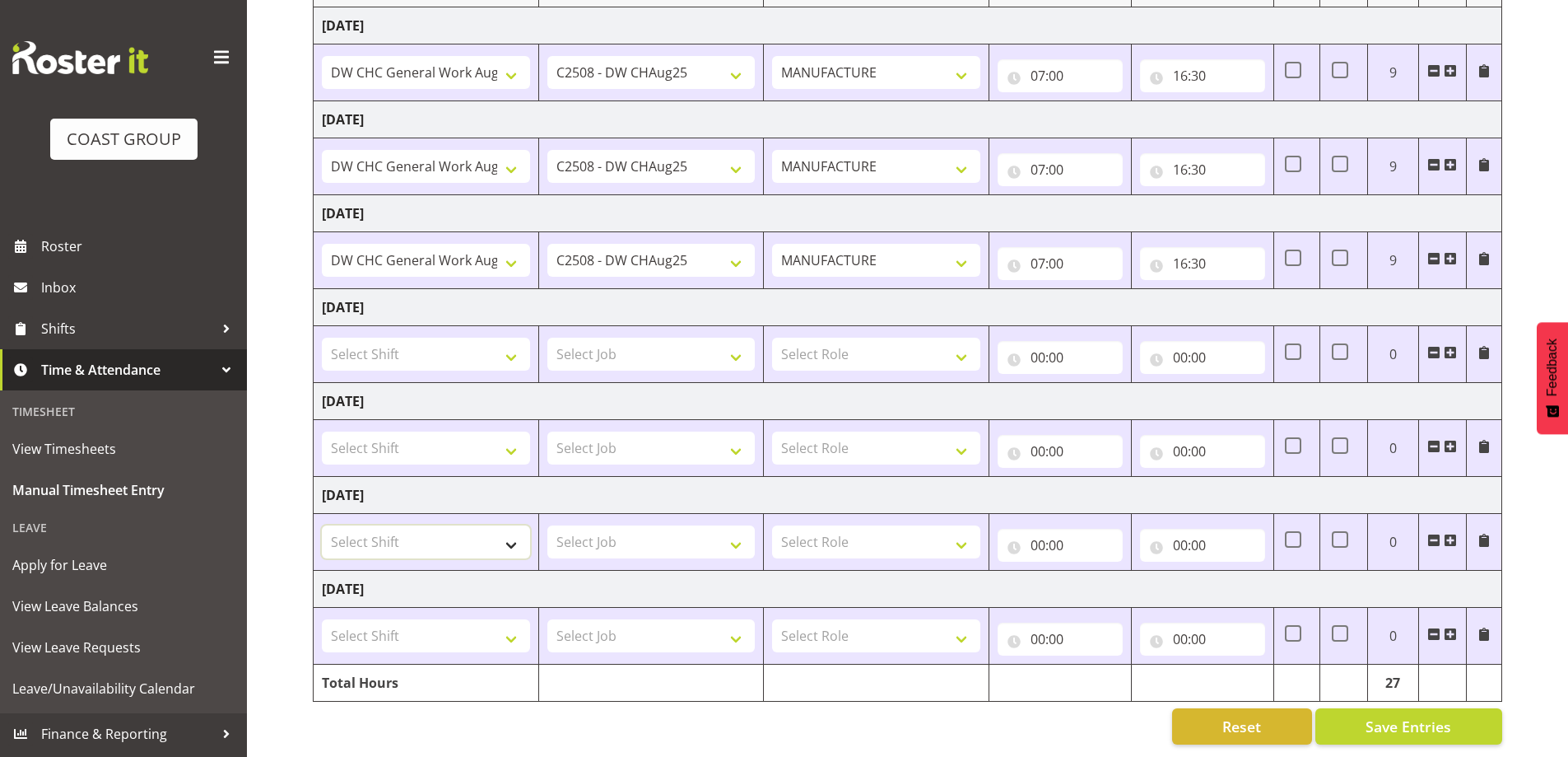
click at [462, 525] on select "Select Shift Apply Lettering C/D Screens C/D Screens CHC SIGN ADMIN (LEAVE ALON…" at bounding box center [426, 542] width 208 height 33
select select "1535"
click at [322, 525] on select "Select Shift Apply Lettering C/D Screens C/D Screens CHC SIGN ADMIN (LEAVE ALON…" at bounding box center [426, 542] width 208 height 33
drag, startPoint x: 429, startPoint y: 618, endPoint x: 435, endPoint y: 607, distance: 12.5
click at [429, 619] on select "Select Shift Apply Lettering C/D Screens C/D Screens CHC SIGN ADMIN (LEAVE ALON…" at bounding box center [426, 635] width 208 height 33
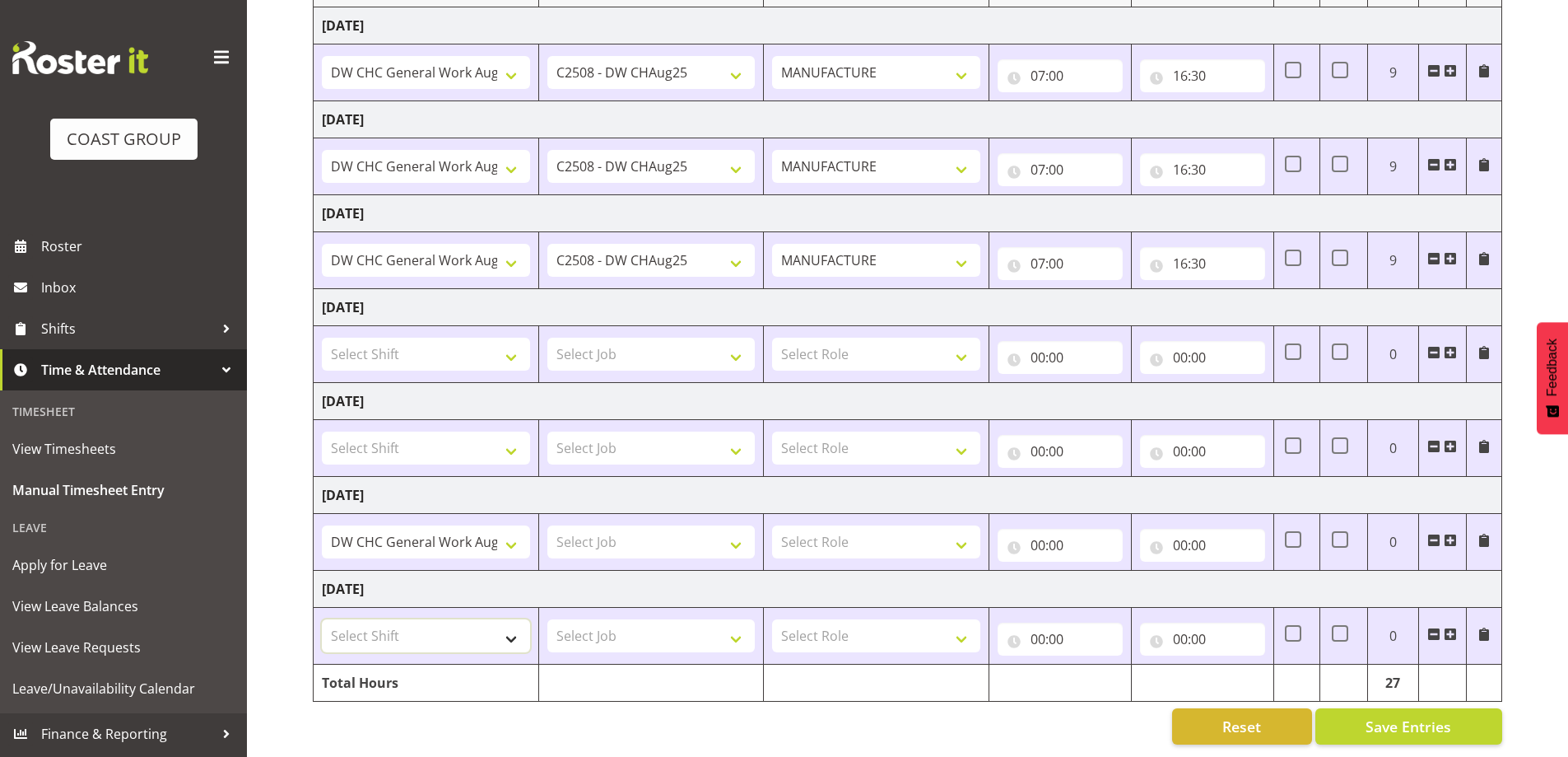
select select "1535"
click at [322, 619] on select "Select Shift Apply Lettering C/D Screens C/D Screens CHC SIGN ADMIN (LEAVE ALON…" at bounding box center [426, 635] width 208 height 33
click at [688, 545] on select "Select Job 1 Carlton Events 1 [PERSON_NAME][GEOGRAPHIC_DATA] 1 [PERSON_NAME][GE…" at bounding box center [651, 542] width 208 height 33
select select "9476"
click at [548, 525] on select "Select Job 1 Carlton Events 1 [PERSON_NAME][GEOGRAPHIC_DATA] 1 [PERSON_NAME][GE…" at bounding box center [651, 542] width 208 height 33
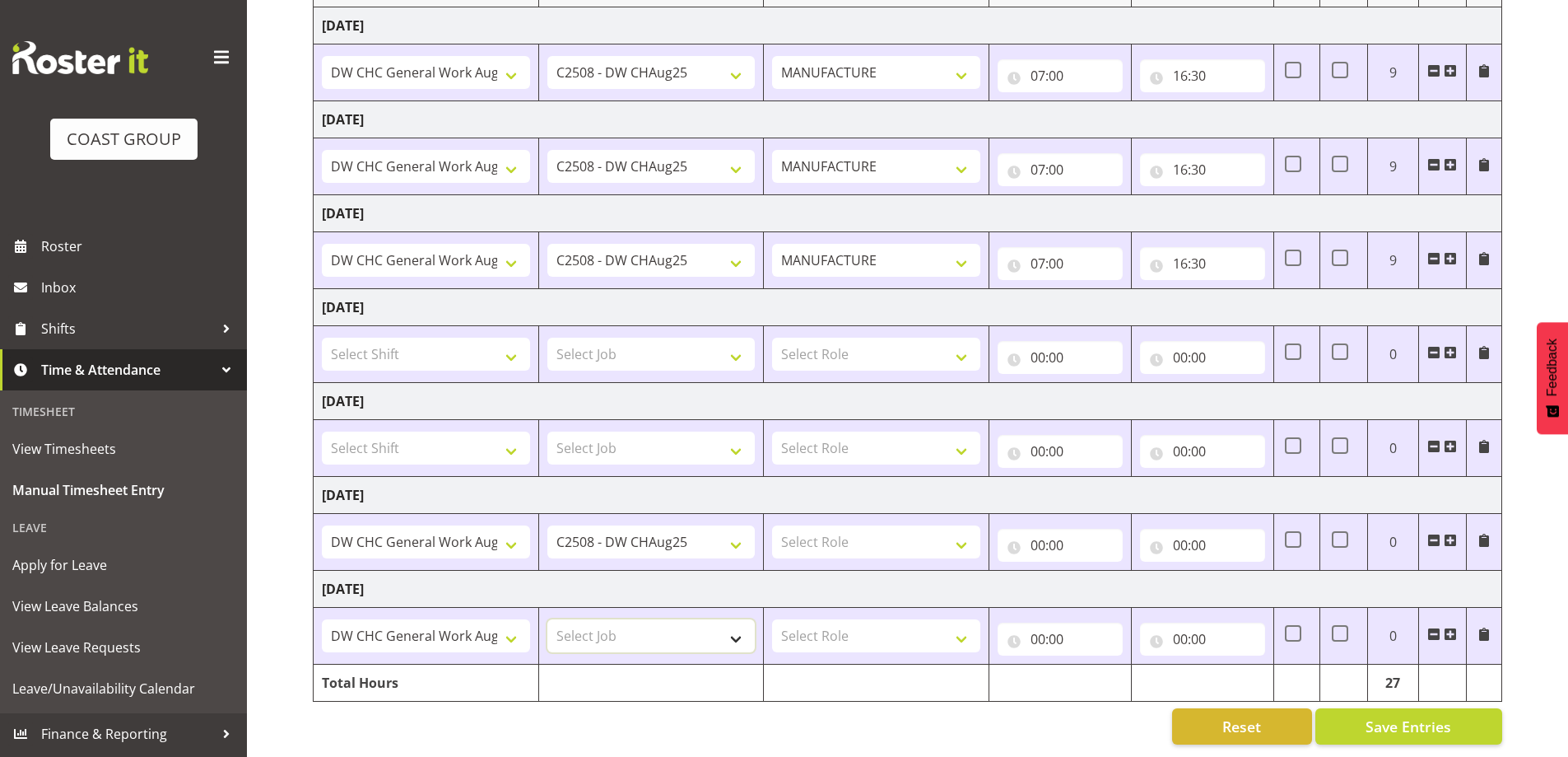
click at [683, 620] on select "Select Job 1 Carlton Events 1 [PERSON_NAME][GEOGRAPHIC_DATA] 1 [PERSON_NAME][GE…" at bounding box center [651, 635] width 208 height 33
select select "9476"
click at [548, 619] on select "Select Job 1 Carlton Events 1 [PERSON_NAME][GEOGRAPHIC_DATA] 1 [PERSON_NAME][GE…" at bounding box center [651, 635] width 208 height 33
click at [847, 525] on select "Select Role MANUFACTURE Manufacture" at bounding box center [876, 542] width 208 height 33
select select "218"
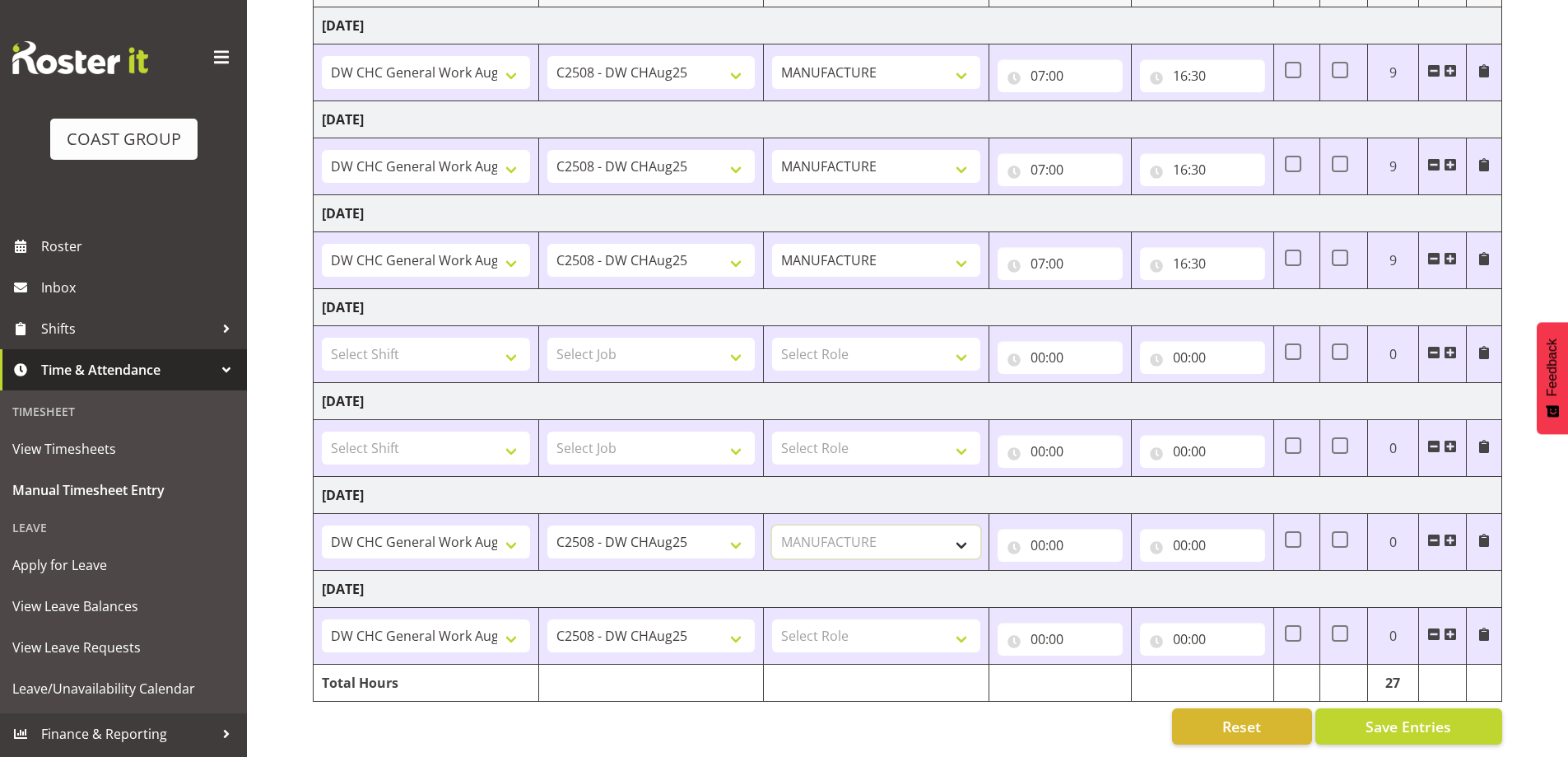
click at [772, 525] on select "Select Role MANUFACTURE Manufacture" at bounding box center [876, 542] width 208 height 33
click at [904, 636] on select "Select Role MANUFACTURE Manufacture" at bounding box center [876, 635] width 208 height 33
select select "218"
click at [772, 619] on select "Select Role MANUFACTURE Manufacture" at bounding box center [876, 635] width 208 height 33
click at [1026, 534] on input "00:00" at bounding box center [1060, 545] width 125 height 33
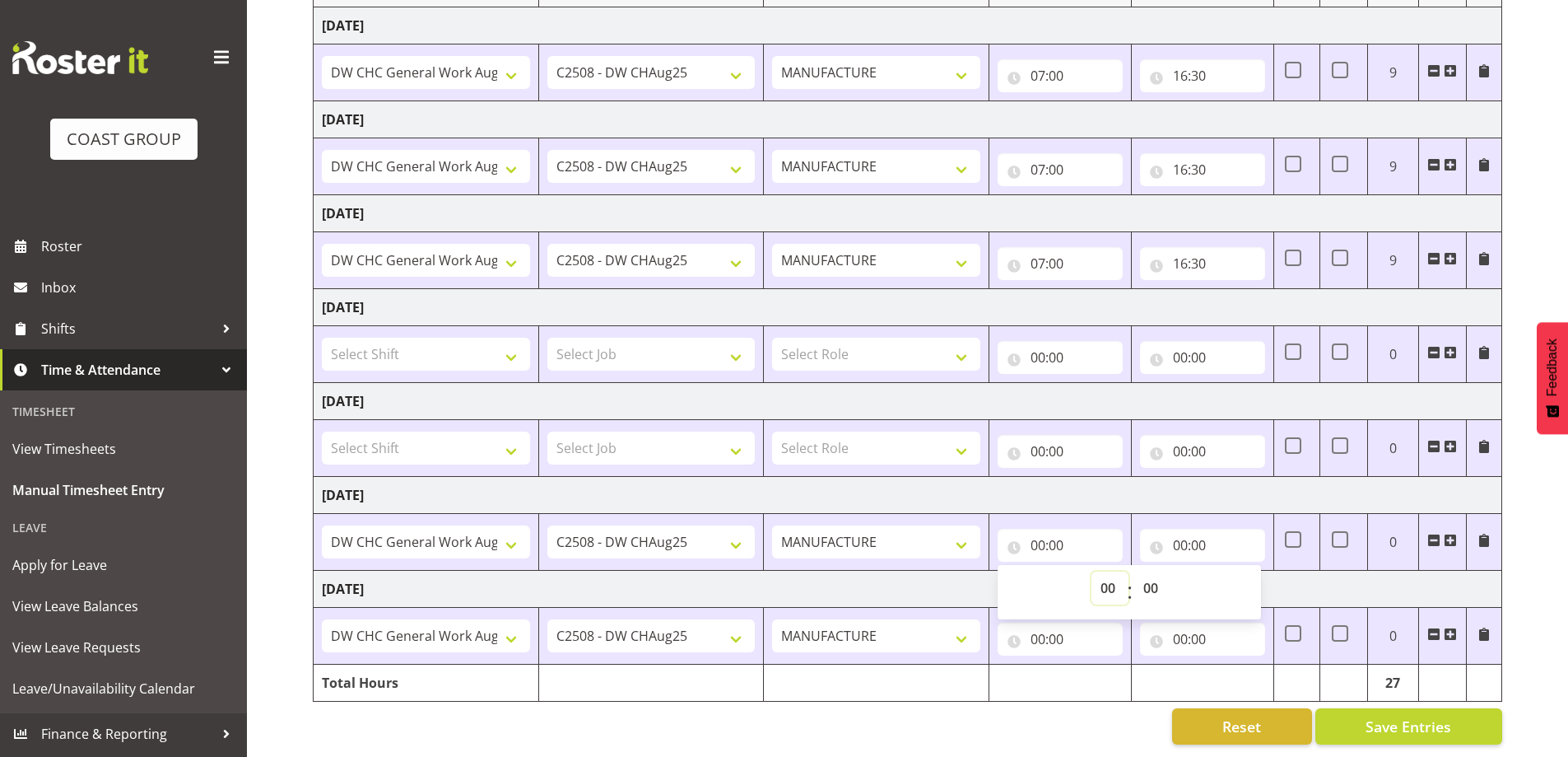
click at [1113, 571] on select "00 01 02 03 04 05 06 07 08 09 10 11 12 13 14 15 16 17 18 19 20 21 22 23" at bounding box center [1109, 588] width 37 height 33
select select "7"
click at [1091, 571] on select "00 01 02 03 04 05 06 07 08 09 10 11 12 13 14 15 16 17 18 19 20 21 22 23" at bounding box center [1109, 588] width 37 height 33
type input "07:00"
click at [1179, 534] on input "00:00" at bounding box center [1203, 545] width 125 height 33
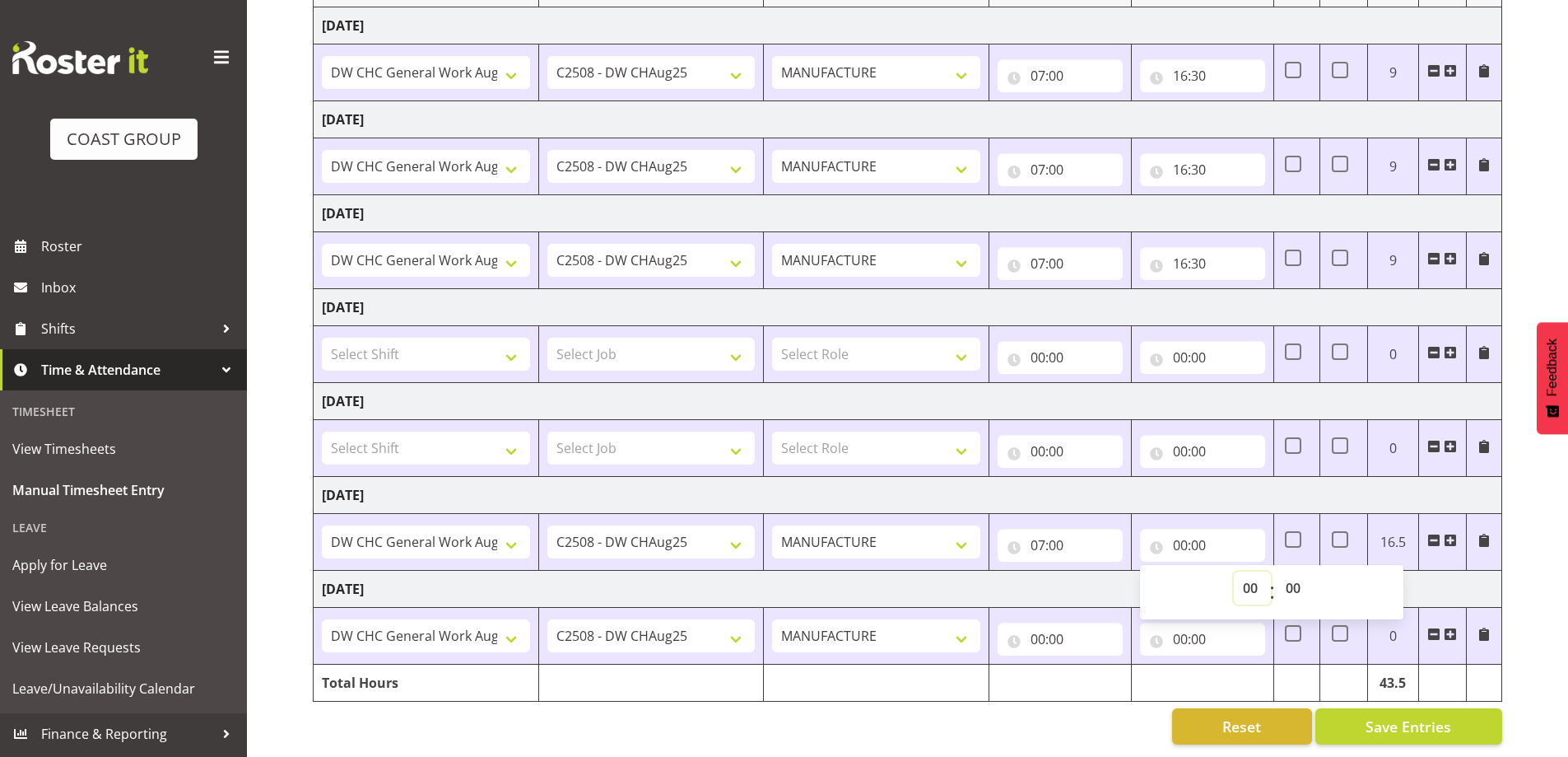
click at [1237, 575] on select "00 01 02 03 04 05 06 07 08 09 10 11 12 13 14 15 16 17 18 19 20 21 22 23" at bounding box center [1252, 588] width 37 height 33
select select "16"
click at [1234, 571] on select "00 01 02 03 04 05 06 07 08 09 10 11 12 13 14 15 16 17 18 19 20 21 22 23" at bounding box center [1252, 588] width 37 height 33
type input "16:00"
click at [1294, 576] on select "00 01 02 03 04 05 06 07 08 09 10 11 12 13 14 15 16 17 18 19 20 21 22 23 24 25 2…" at bounding box center [1295, 588] width 37 height 33
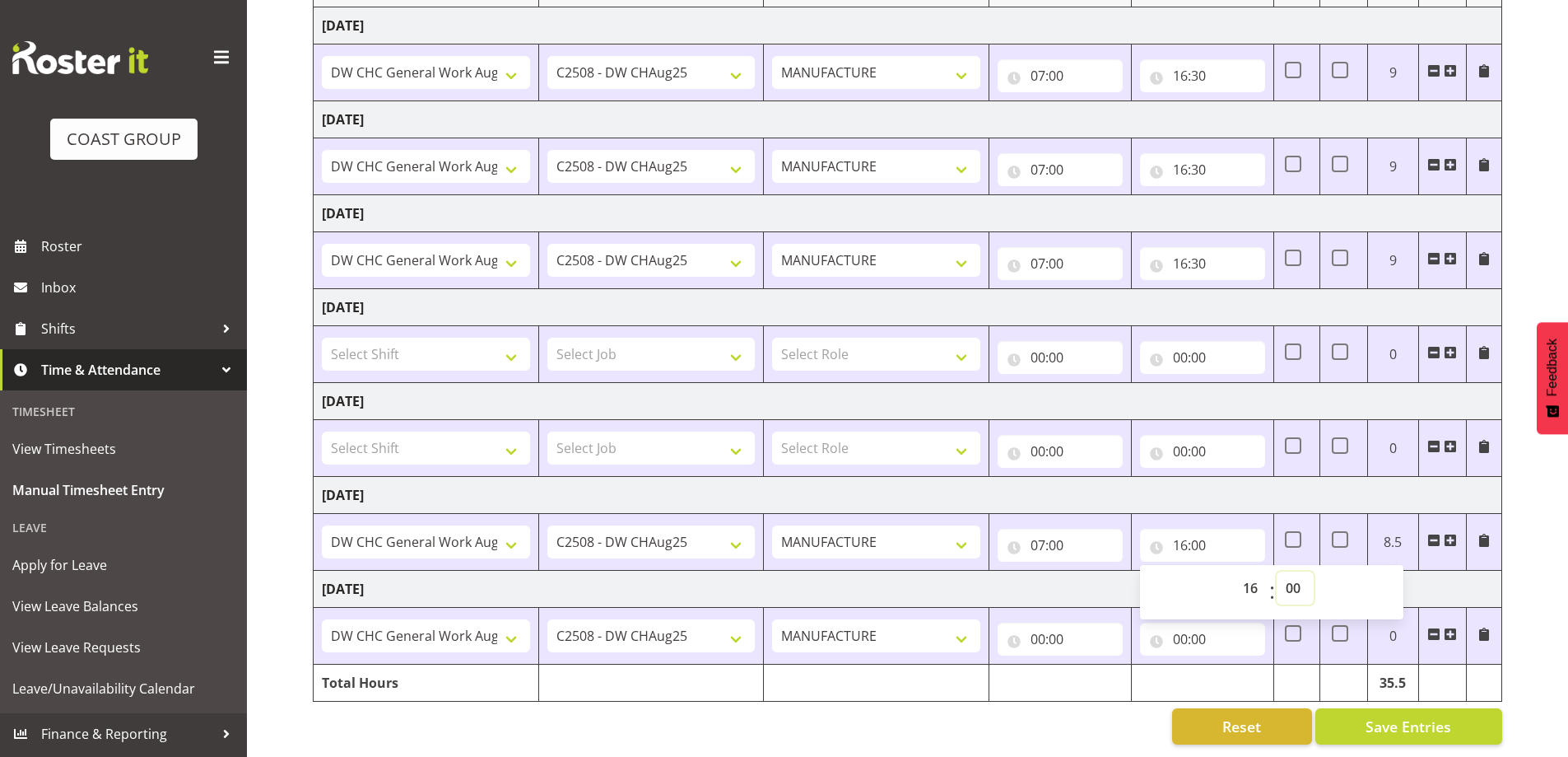
select select "30"
click at [1277, 571] on select "00 01 02 03 04 05 06 07 08 09 10 11 12 13 14 15 16 17 18 19 20 21 22 23 24 25 2…" at bounding box center [1295, 588] width 37 height 33
type input "16:30"
click at [1065, 630] on input "00:00" at bounding box center [1060, 639] width 125 height 33
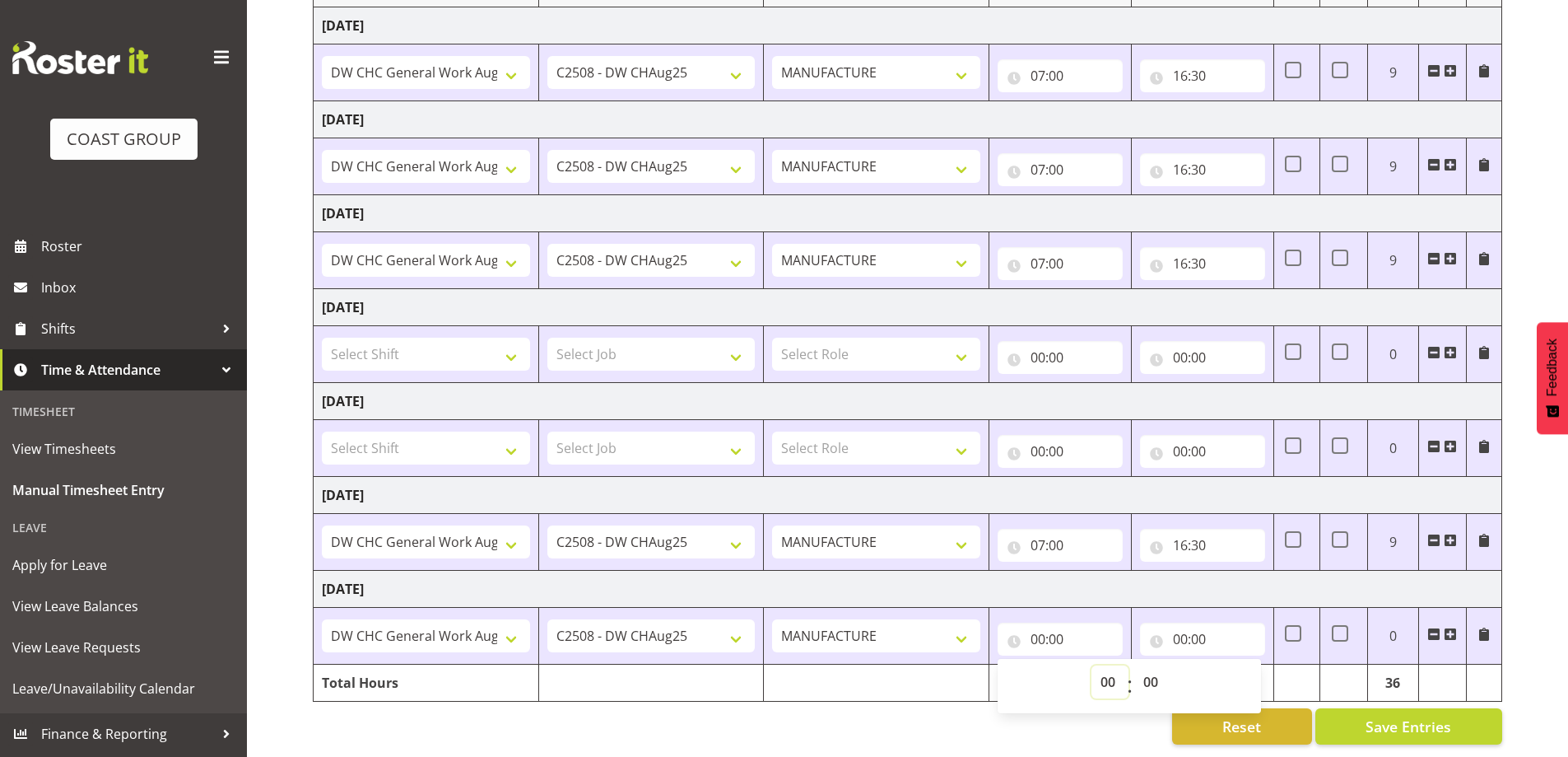
click at [1108, 681] on select "00 01 02 03 04 05 06 07 08 09 10 11 12 13 14 15 16 17 18 19 20 21 22 23" at bounding box center [1109, 682] width 37 height 33
select select "7"
click at [1091, 665] on select "00 01 02 03 04 05 06 07 08 09 10 11 12 13 14 15 16 17 18 19 20 21 22 23" at bounding box center [1109, 682] width 37 height 33
type input "07:00"
click at [1188, 628] on input "00:00" at bounding box center [1203, 639] width 125 height 33
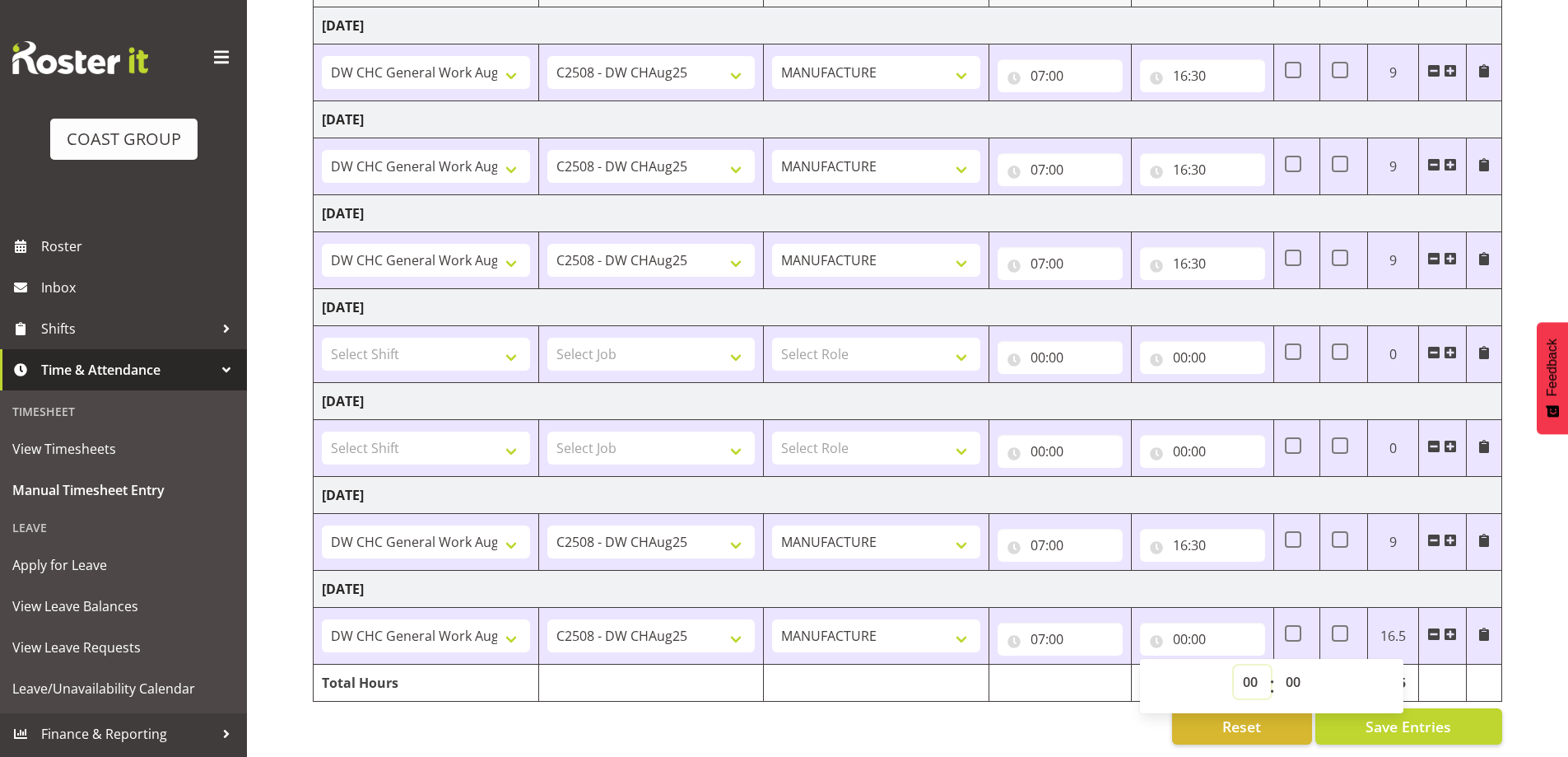
click at [1247, 669] on select "00 01 02 03 04 05 06 07 08 09 10 11 12 13 14 15 16 17 18 19 20 21 22 23" at bounding box center [1252, 682] width 37 height 33
select select "16"
click at [1234, 665] on select "00 01 02 03 04 05 06 07 08 09 10 11 12 13 14 15 16 17 18 19 20 21 22 23" at bounding box center [1252, 682] width 37 height 33
type input "16:00"
click at [1283, 665] on select "00 01 02 03 04 05 06 07 08 09 10 11 12 13 14 15 16 17 18 19 20 21 22 23 24 25 2…" at bounding box center [1295, 682] width 37 height 33
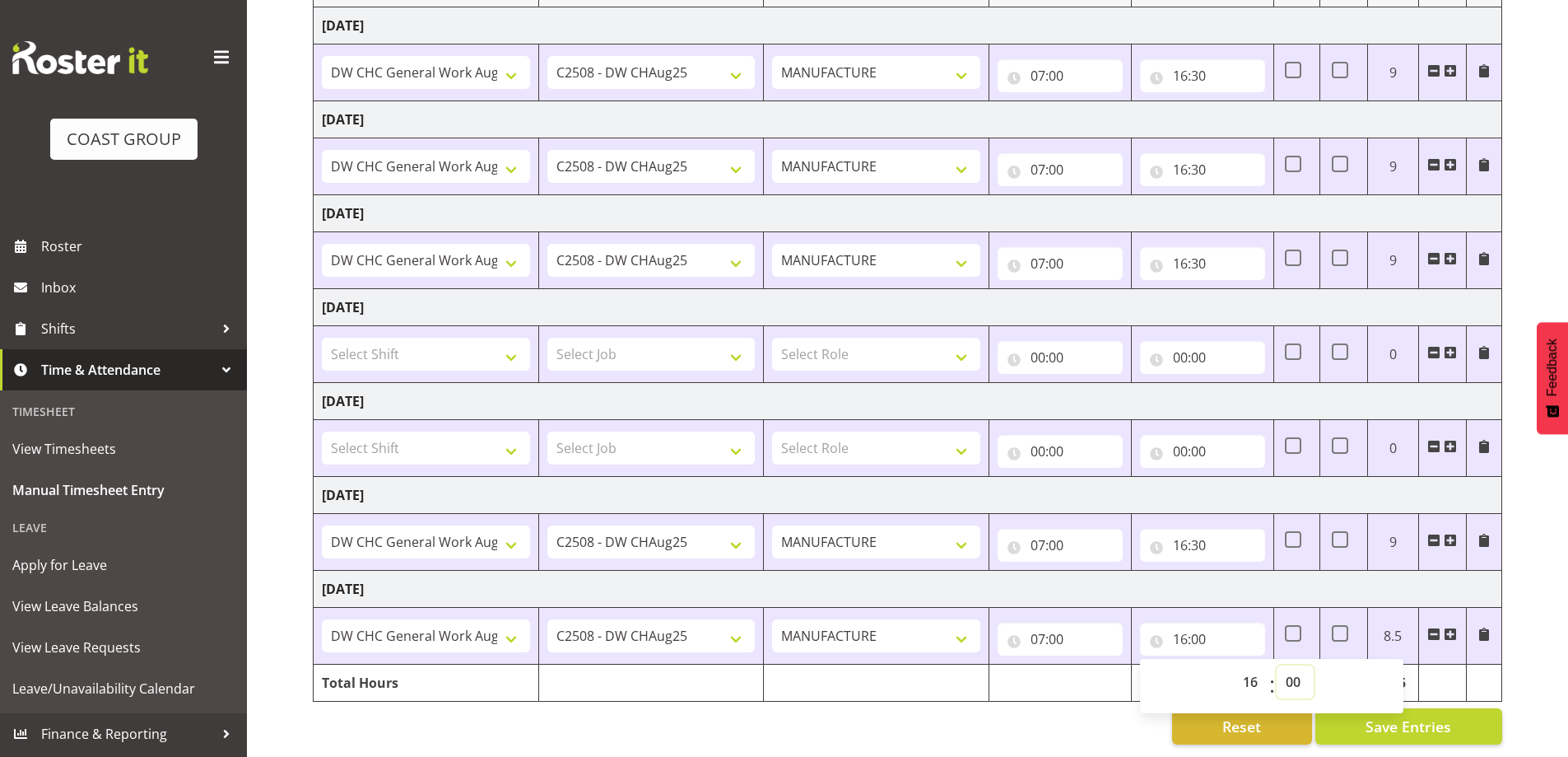
select select "30"
click at [1277, 665] on select "00 01 02 03 04 05 06 07 08 09 10 11 12 13 14 15 16 17 18 19 20 21 22 23 24 25 2…" at bounding box center [1295, 682] width 37 height 33
type input "16:30"
click at [1264, 574] on td "[DATE]" at bounding box center [908, 588] width 1189 height 37
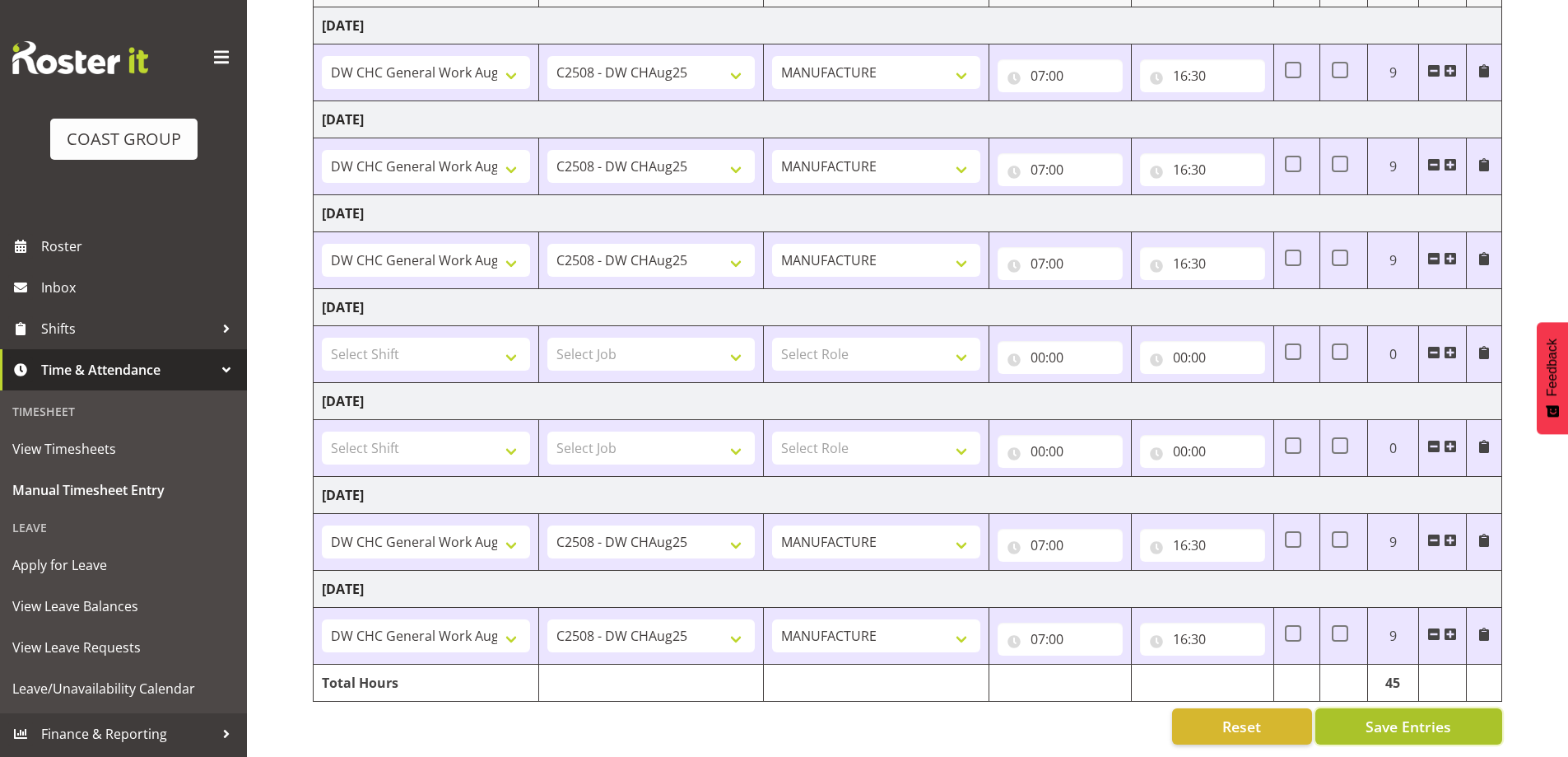
click at [1380, 716] on span "Save Entries" at bounding box center [1408, 726] width 86 height 22
